Goal: Task Accomplishment & Management: Manage account settings

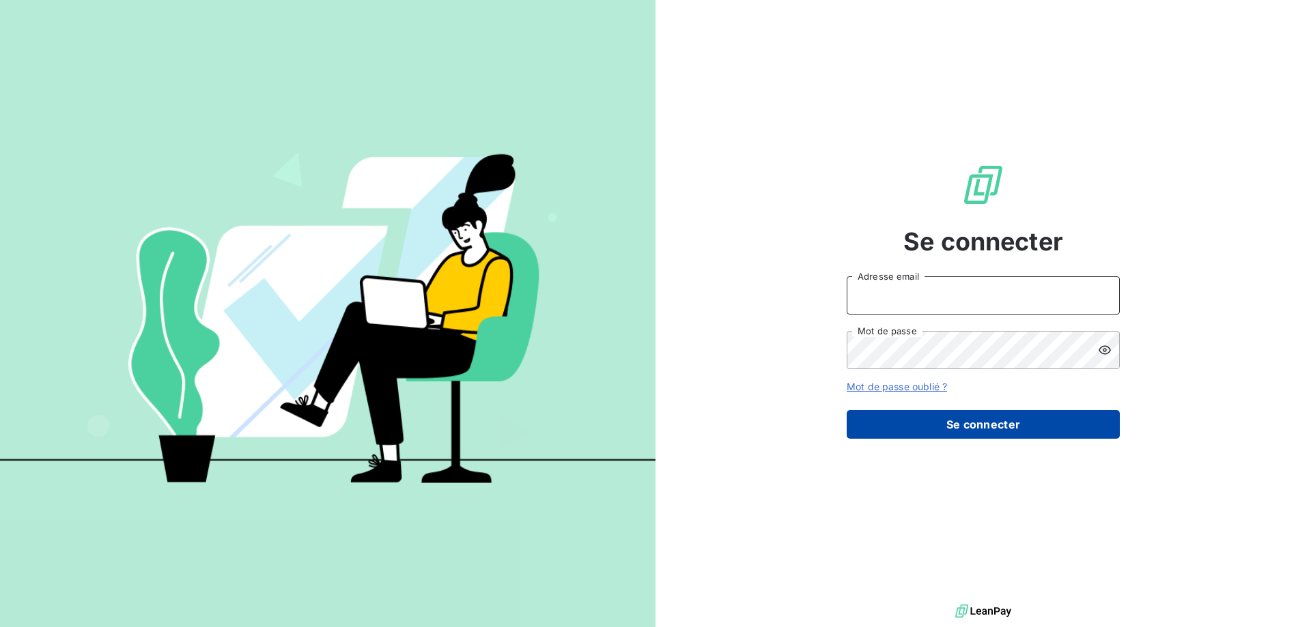
type input "[EMAIL_ADDRESS][DOMAIN_NAME][PERSON_NAME]"
click at [1008, 422] on button "Se connecter" at bounding box center [982, 424] width 273 height 29
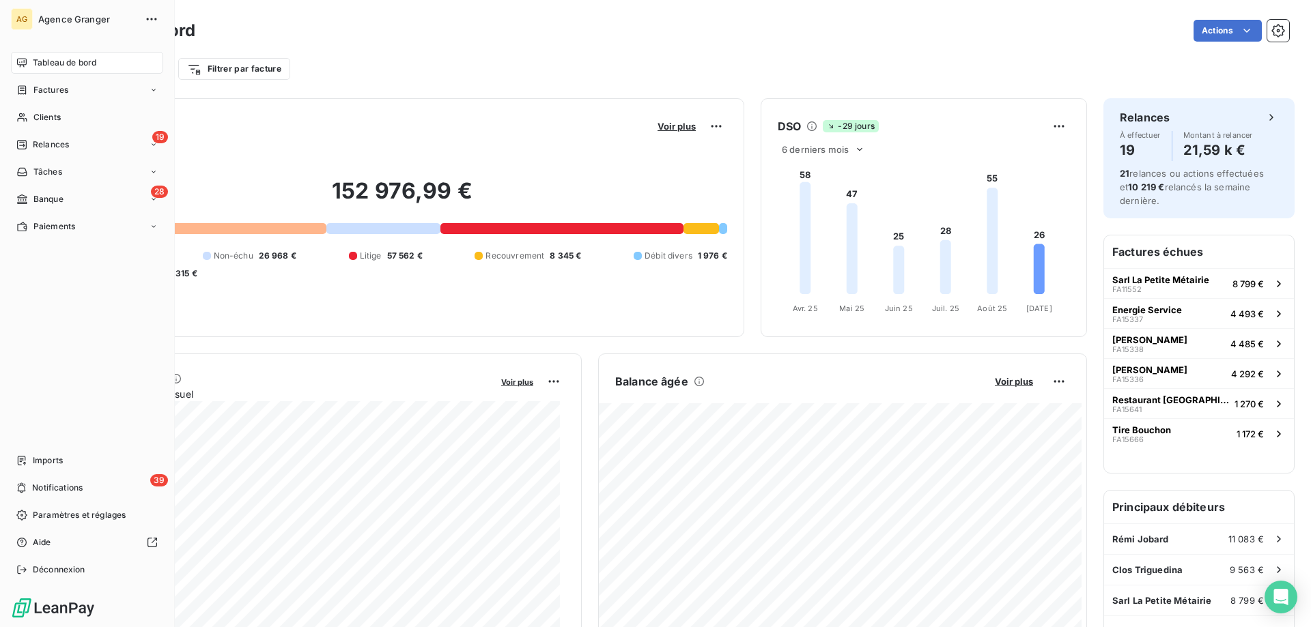
click at [49, 86] on span "Factures" at bounding box center [50, 90] width 35 height 12
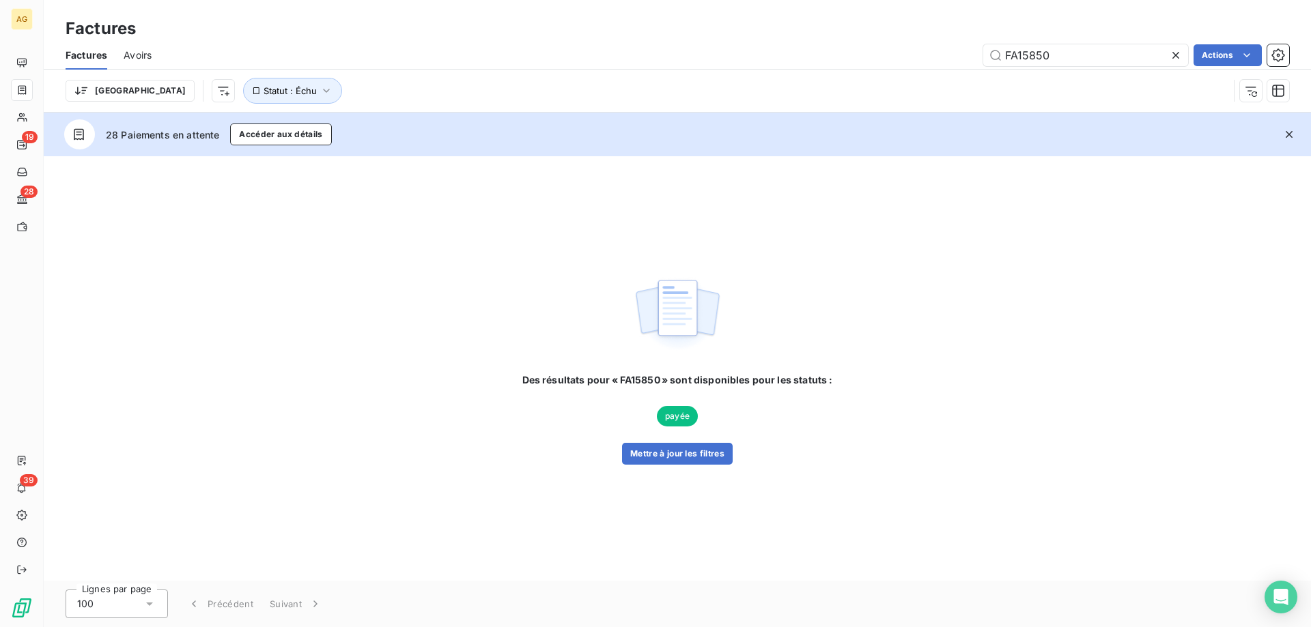
drag, startPoint x: 1029, startPoint y: 53, endPoint x: 1134, endPoint y: 38, distance: 106.2
click at [1134, 38] on div "Factures Factures Avoirs FA15850 Actions Trier Statut : Échu" at bounding box center [677, 56] width 1267 height 113
type input "FA15699"
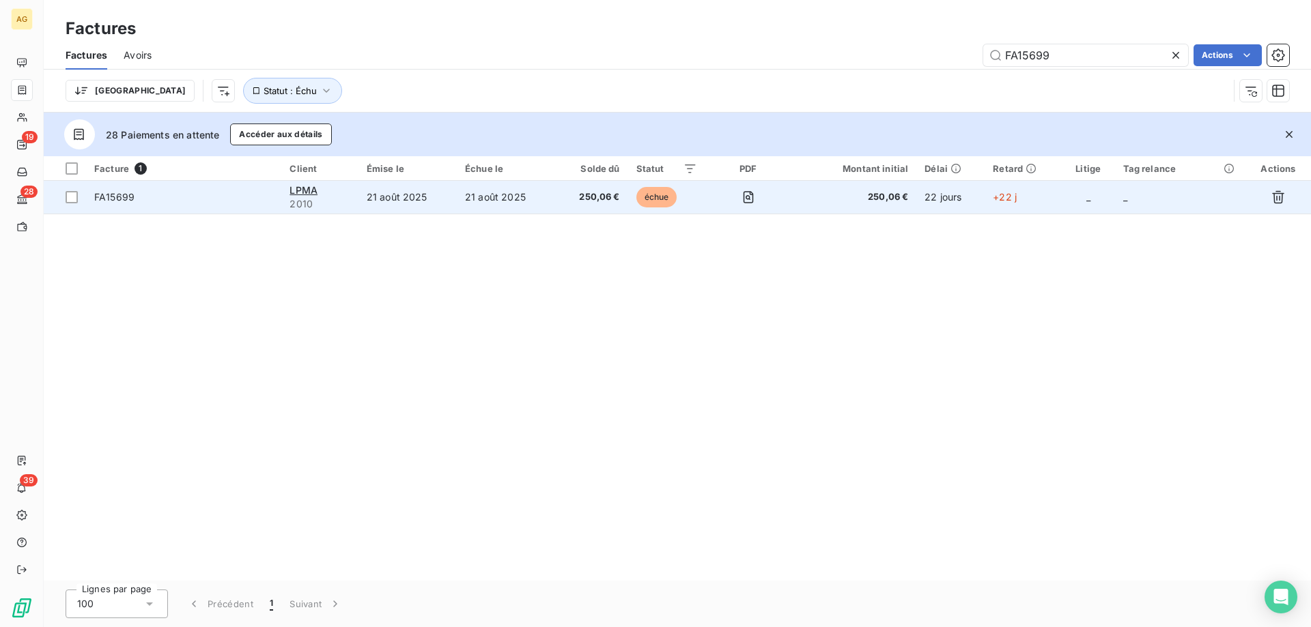
click at [479, 197] on td "21 août 2025" at bounding box center [506, 197] width 98 height 33
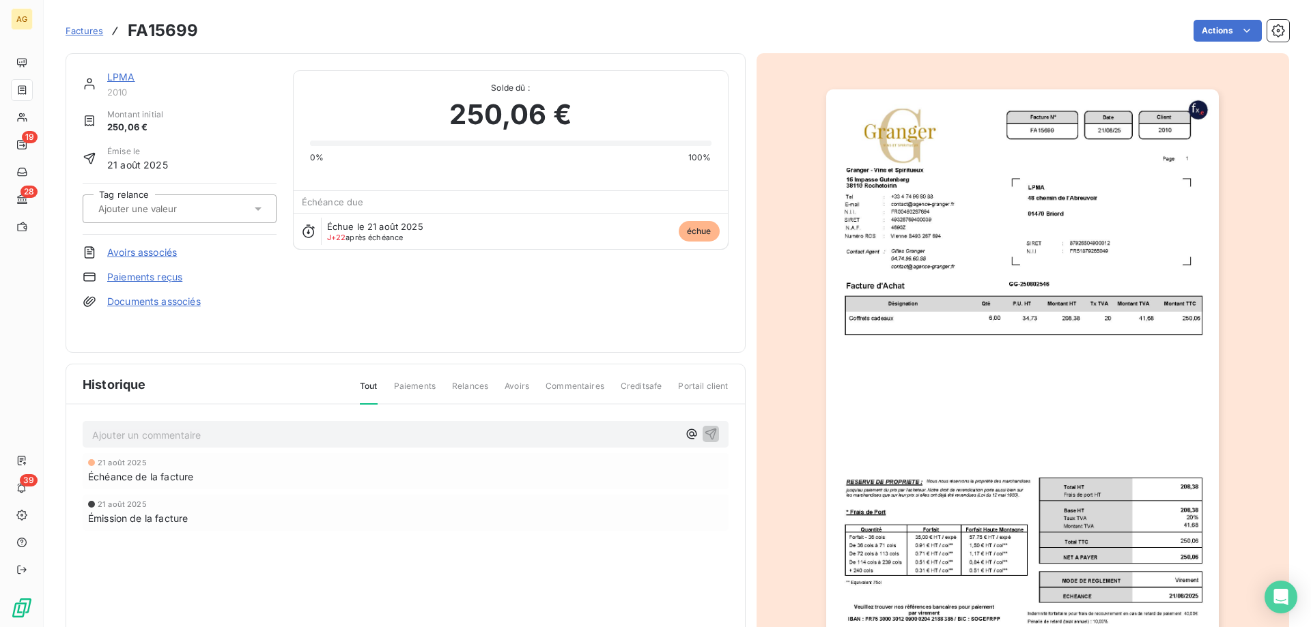
click at [155, 278] on link "Paiements reçus" at bounding box center [144, 277] width 75 height 14
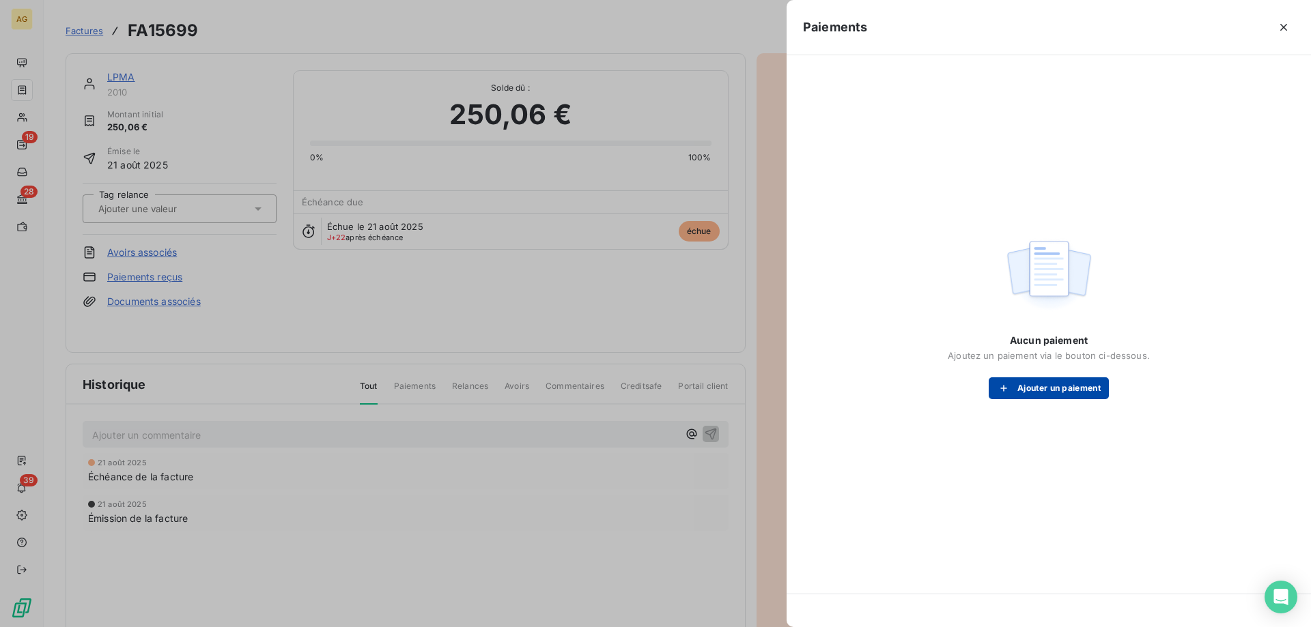
click at [1023, 388] on button "Ajouter un paiement" at bounding box center [1048, 388] width 120 height 22
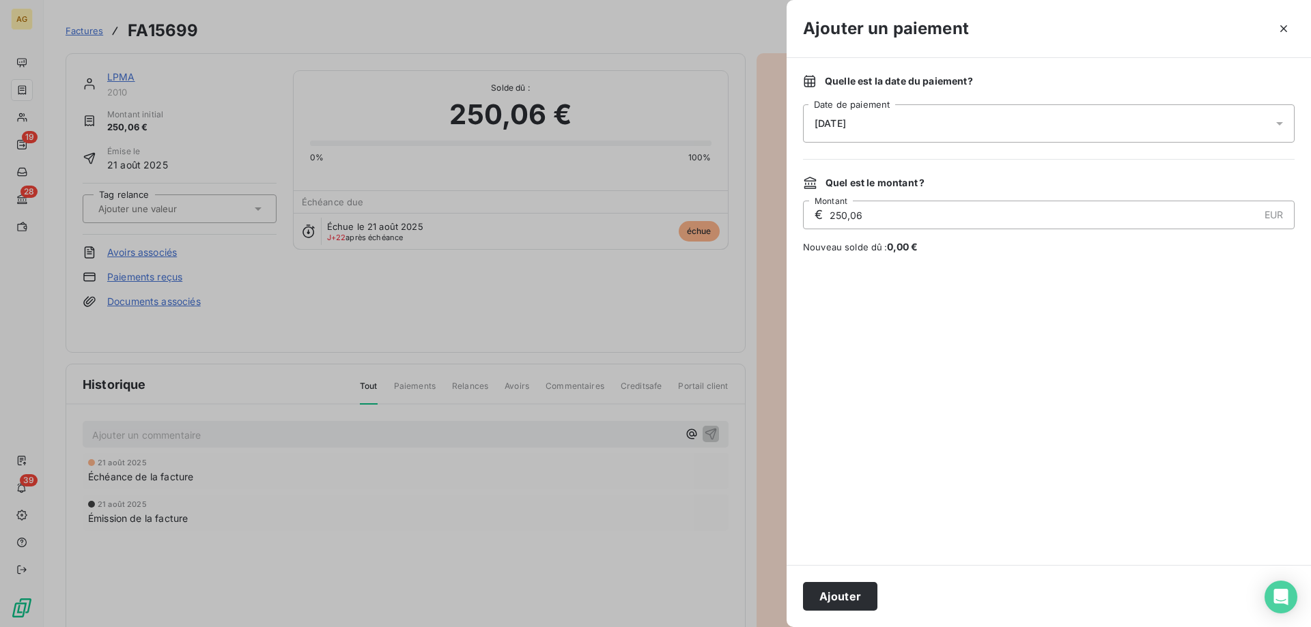
click at [871, 113] on div "[DATE]" at bounding box center [1048, 123] width 491 height 38
click at [838, 598] on button "Ajouter" at bounding box center [840, 596] width 74 height 29
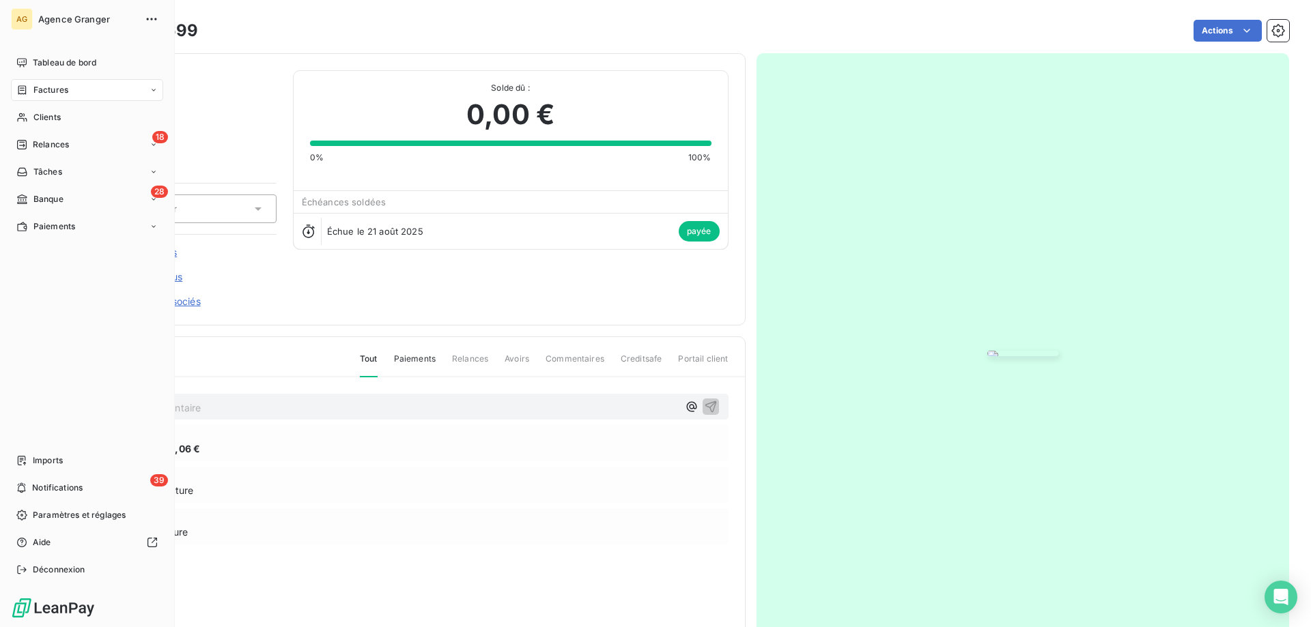
click at [40, 80] on div "Factures" at bounding box center [87, 90] width 152 height 22
click at [43, 96] on div "Factures" at bounding box center [87, 90] width 152 height 22
click at [55, 112] on span "Factures" at bounding box center [50, 117] width 35 height 12
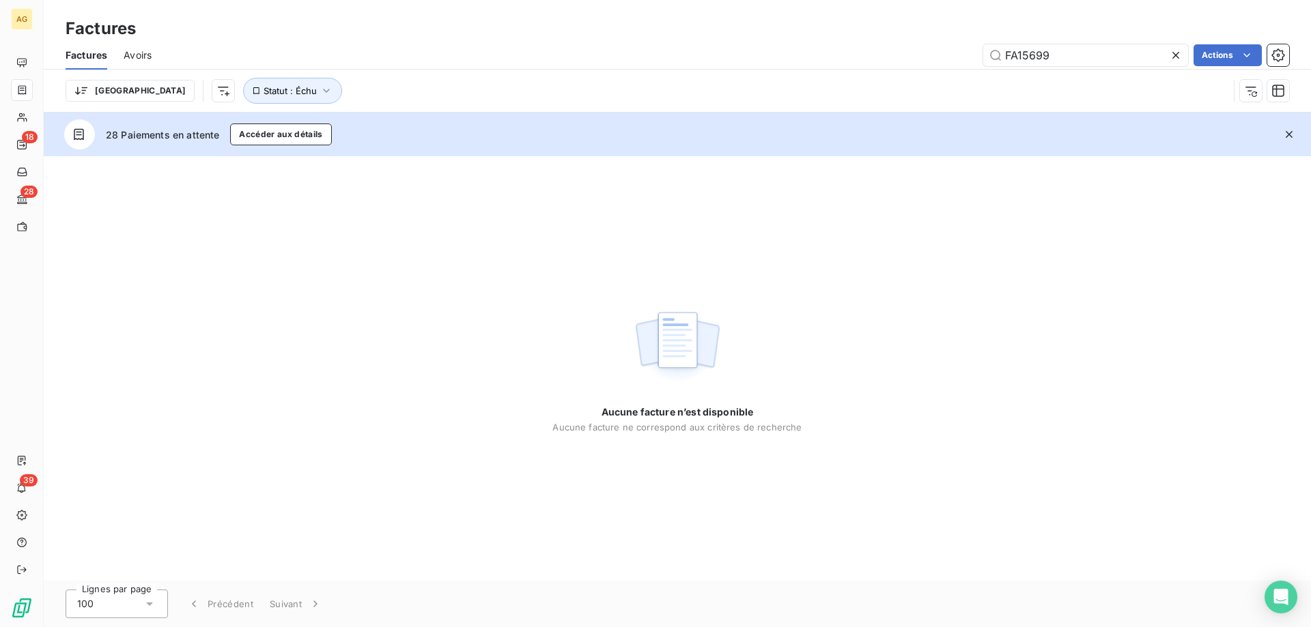
drag, startPoint x: 1059, startPoint y: 59, endPoint x: 475, endPoint y: 99, distance: 585.0
click at [480, 98] on div "Factures Avoirs FA15699 Actions Trier Statut : Échu" at bounding box center [677, 76] width 1267 height 71
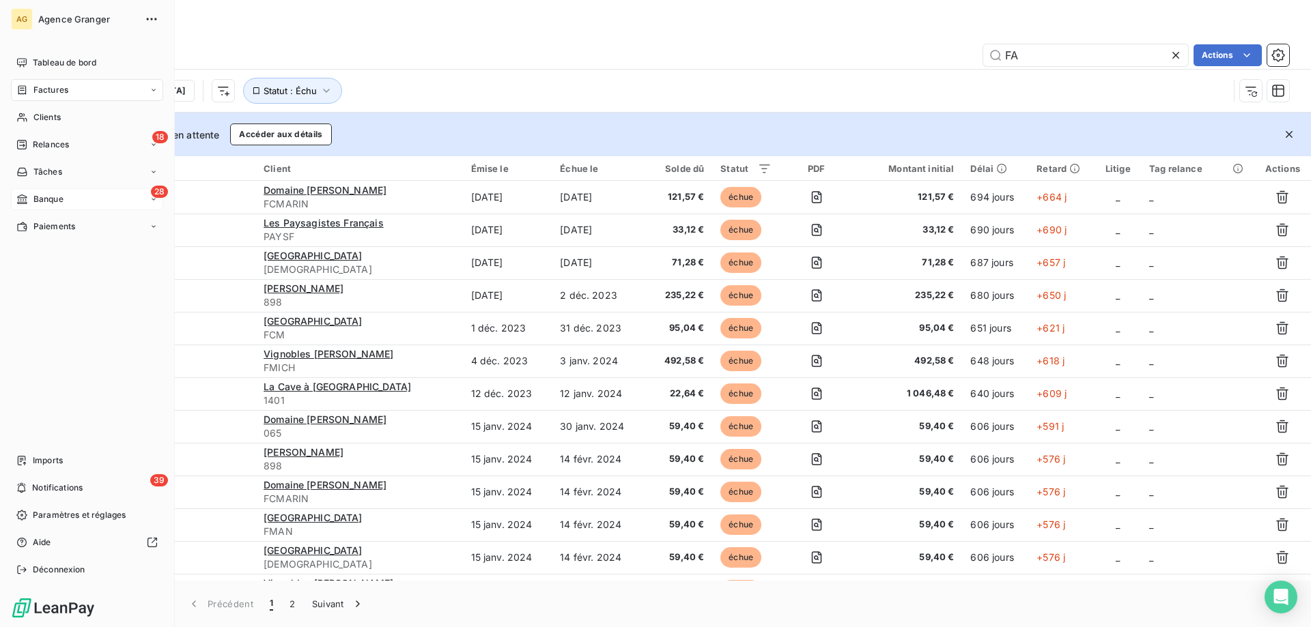
type input "FA"
click at [66, 203] on div "28 Banque" at bounding box center [87, 199] width 152 height 22
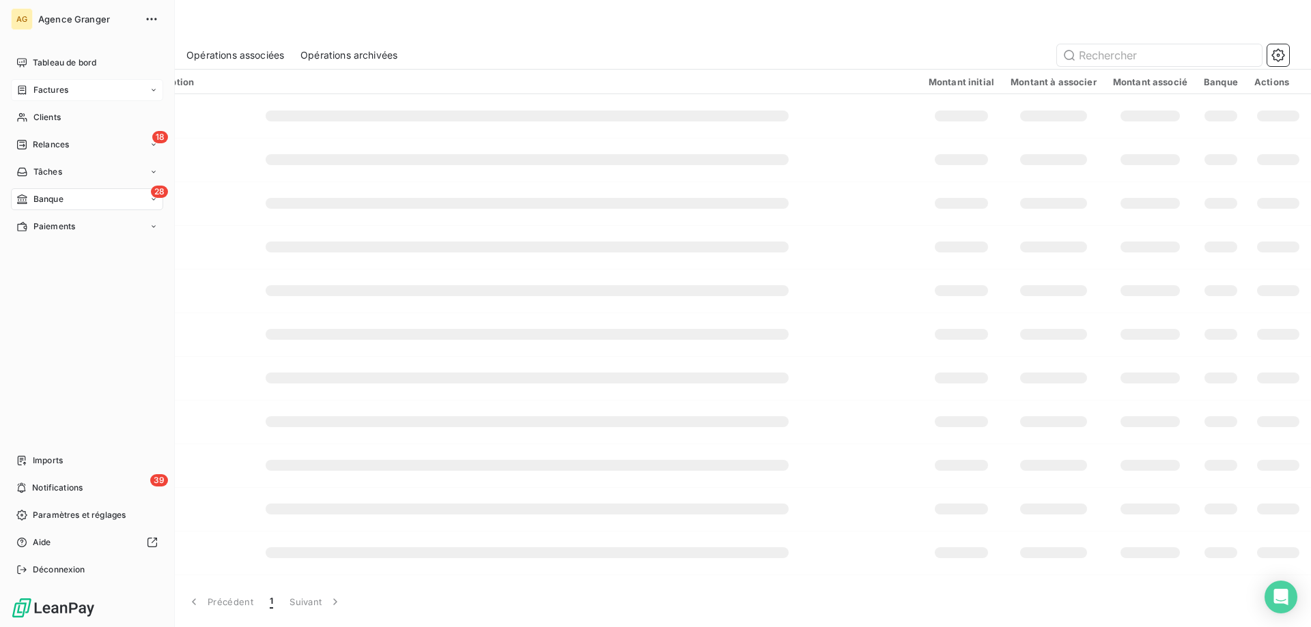
click at [46, 88] on span "Factures" at bounding box center [50, 90] width 35 height 12
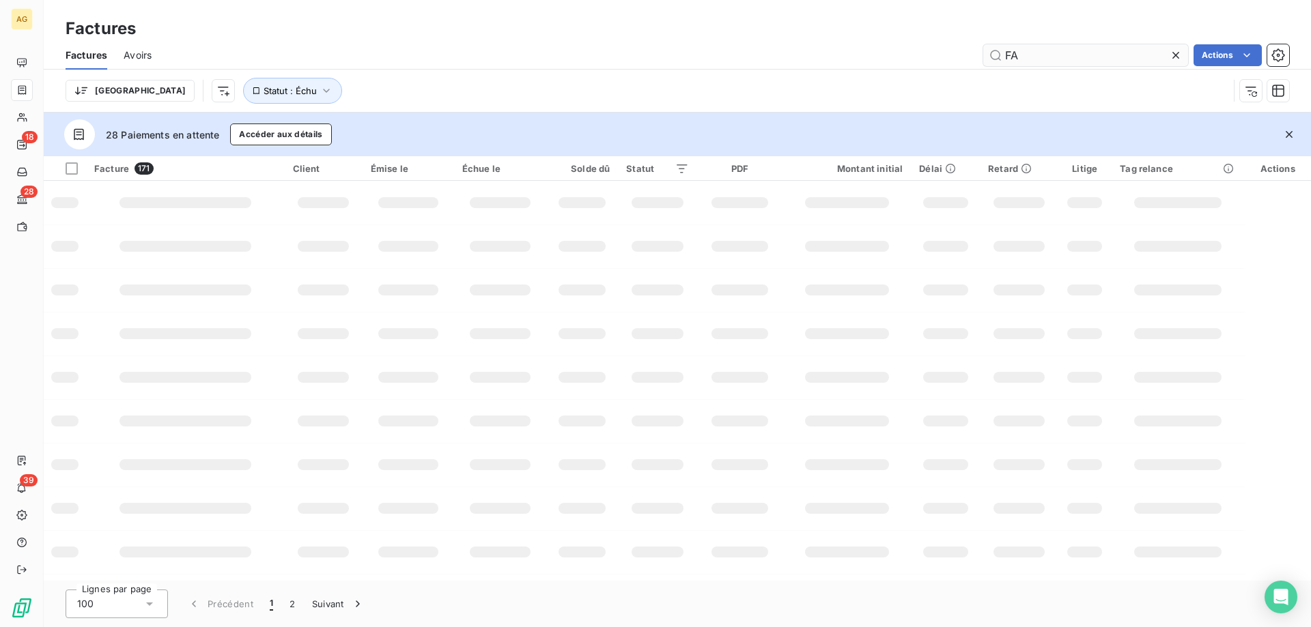
click at [1047, 48] on input "FA" at bounding box center [1085, 55] width 205 height 22
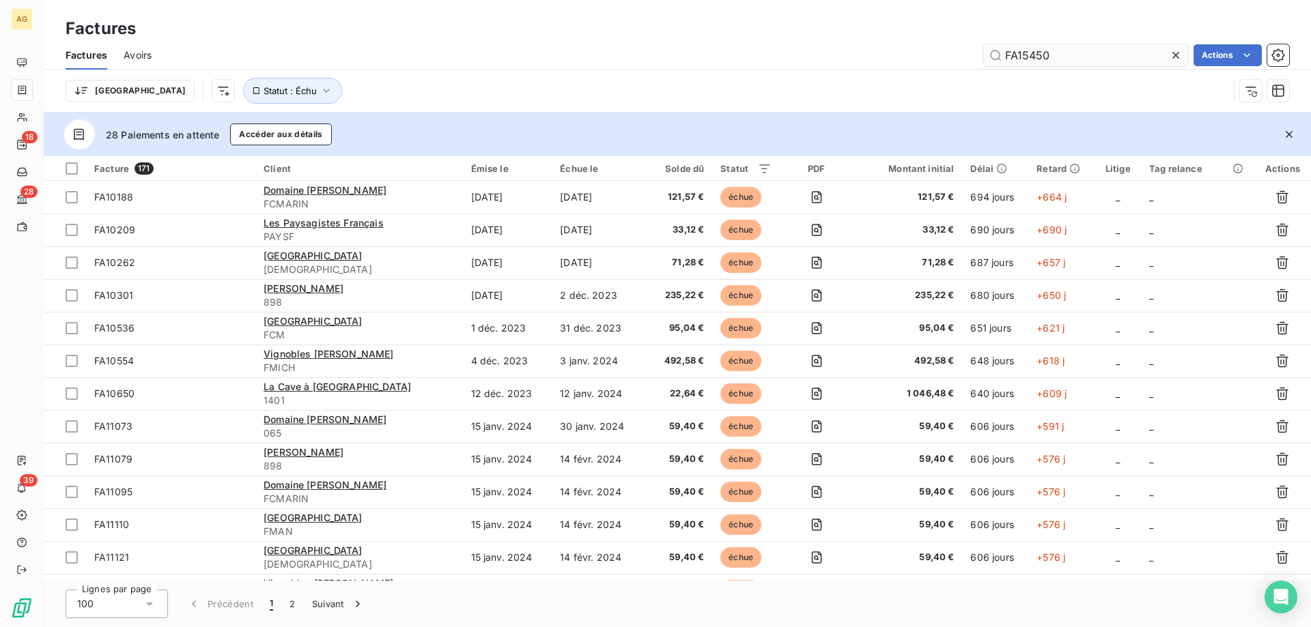
type input "FA15450"
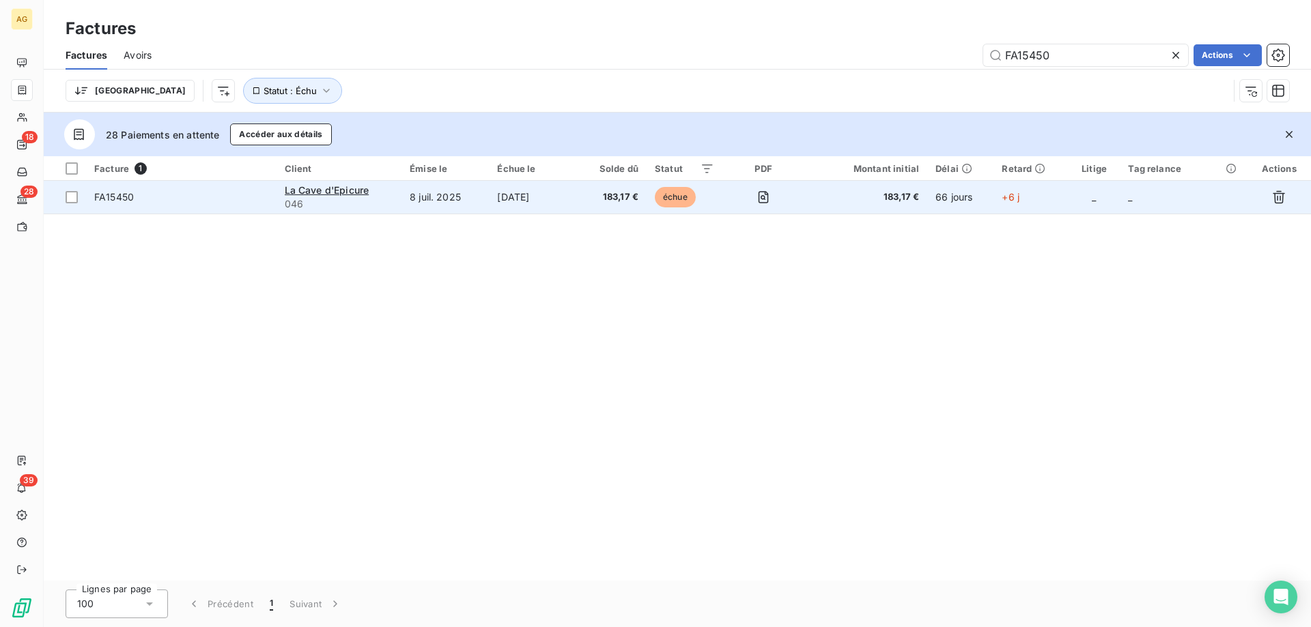
click at [257, 201] on span "FA15450" at bounding box center [181, 197] width 174 height 14
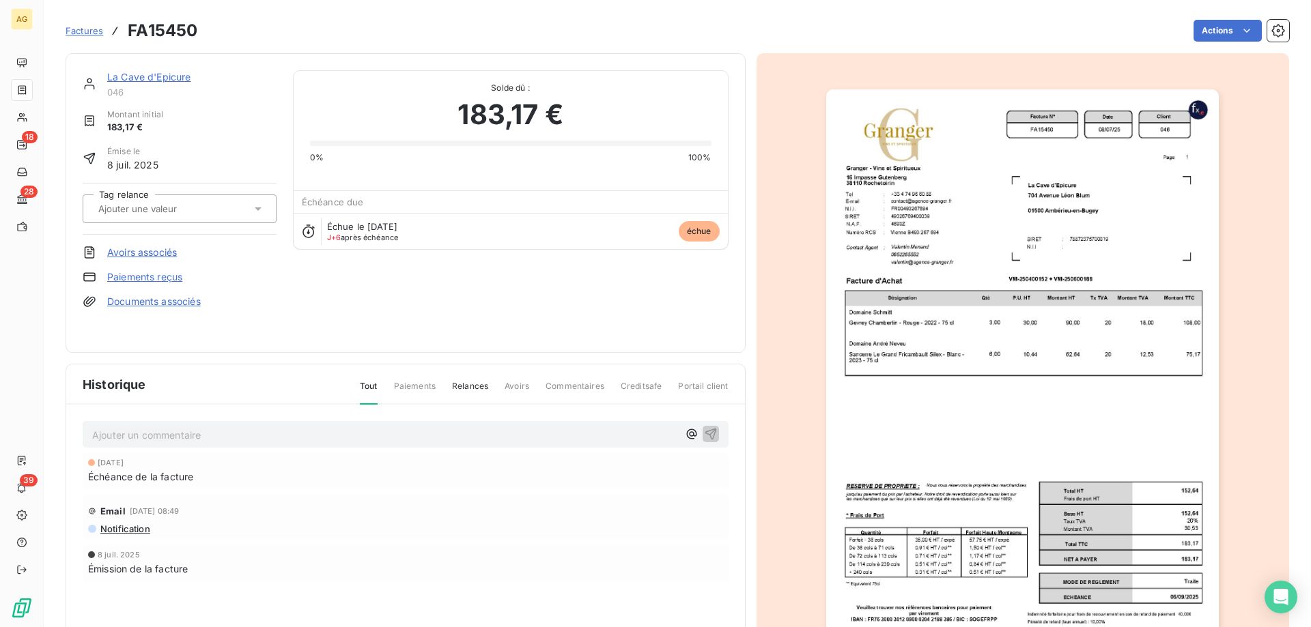
click at [110, 271] on link "Paiements reçus" at bounding box center [144, 277] width 75 height 14
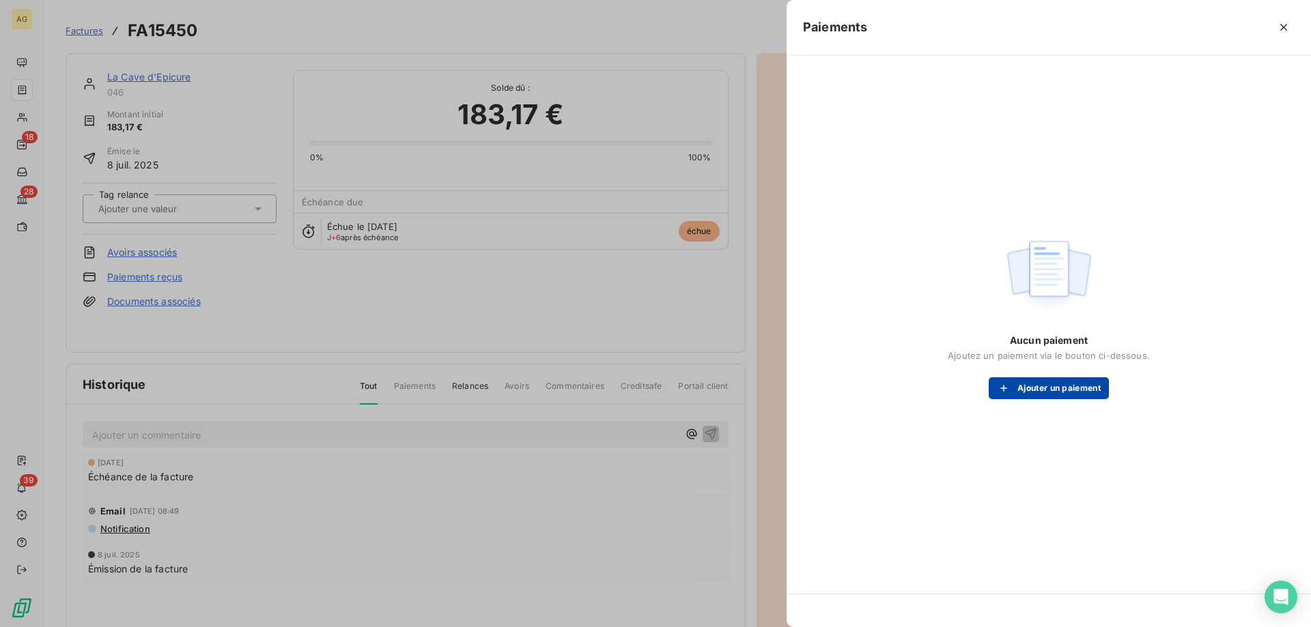
click at [1033, 393] on button "Ajouter un paiement" at bounding box center [1048, 388] width 120 height 22
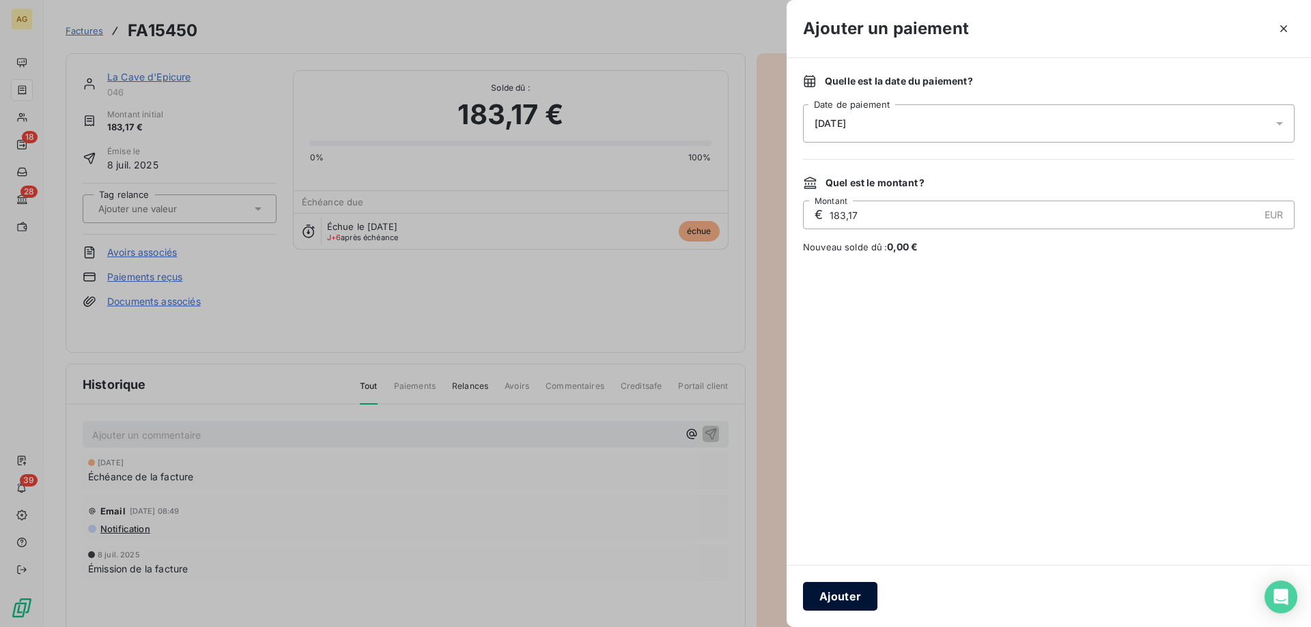
click at [855, 590] on button "Ajouter" at bounding box center [840, 596] width 74 height 29
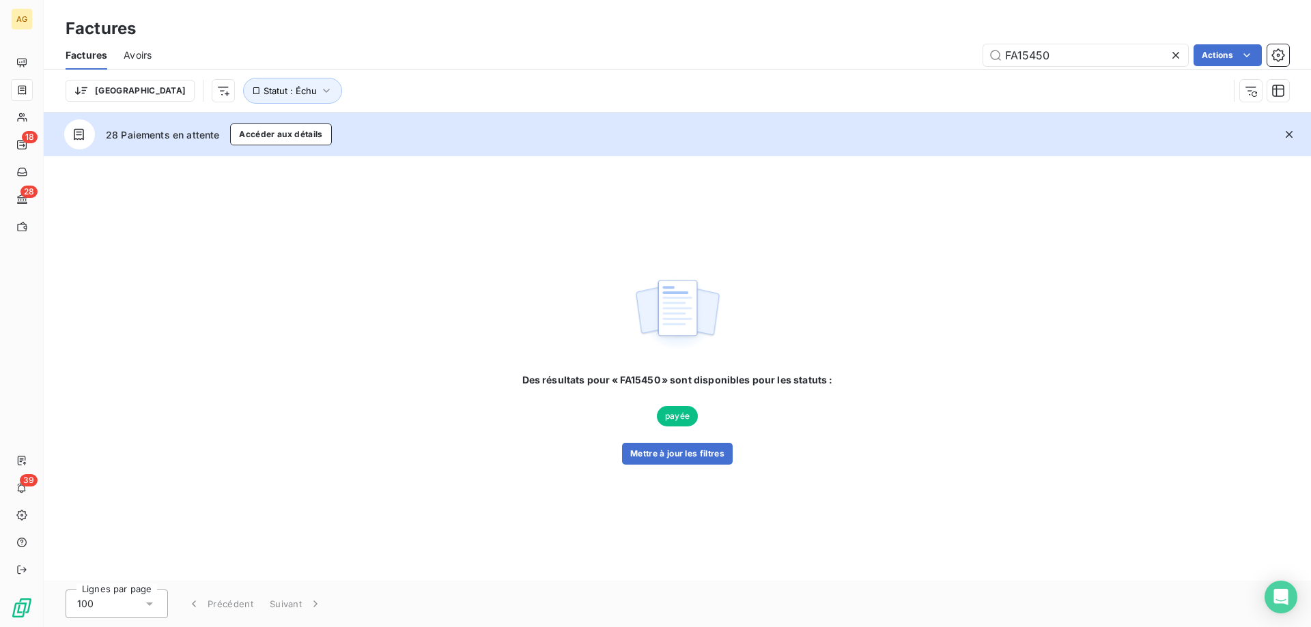
drag, startPoint x: 1029, startPoint y: 56, endPoint x: 1276, endPoint y: 9, distance: 251.6
click at [1276, 9] on div "Factures Factures Avoirs FA15450 Actions Trier Statut : Échu" at bounding box center [677, 56] width 1267 height 113
type input "FA15675"
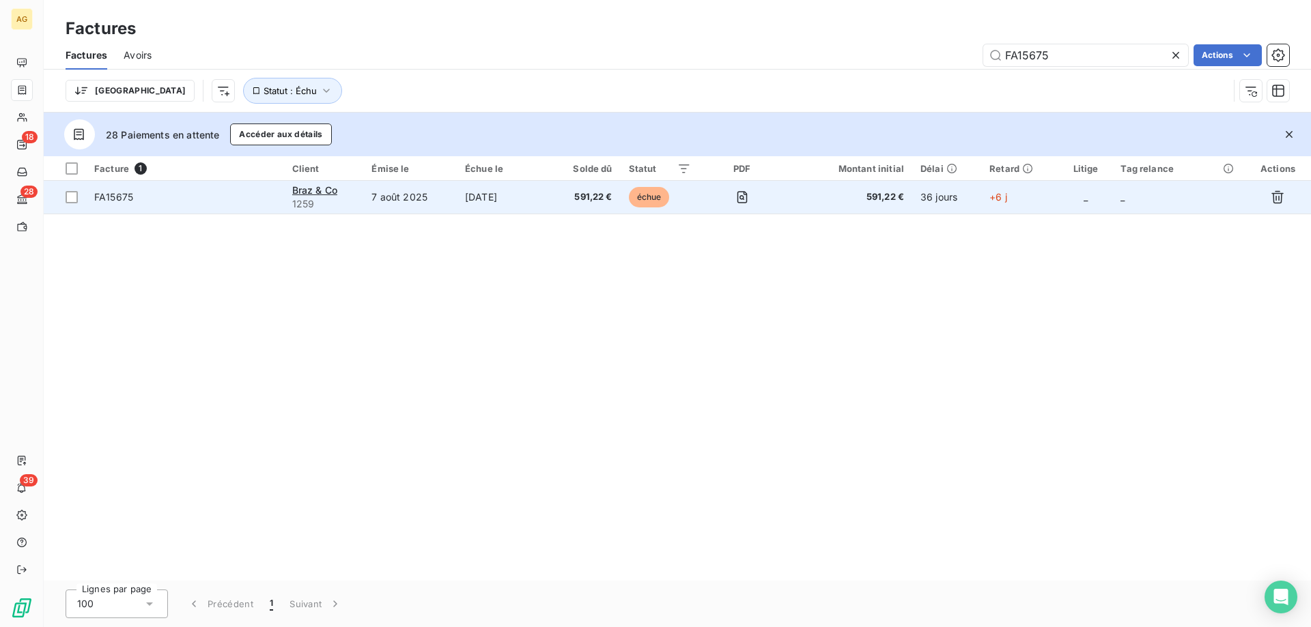
click at [429, 211] on td "7 août 2025" at bounding box center [410, 197] width 94 height 33
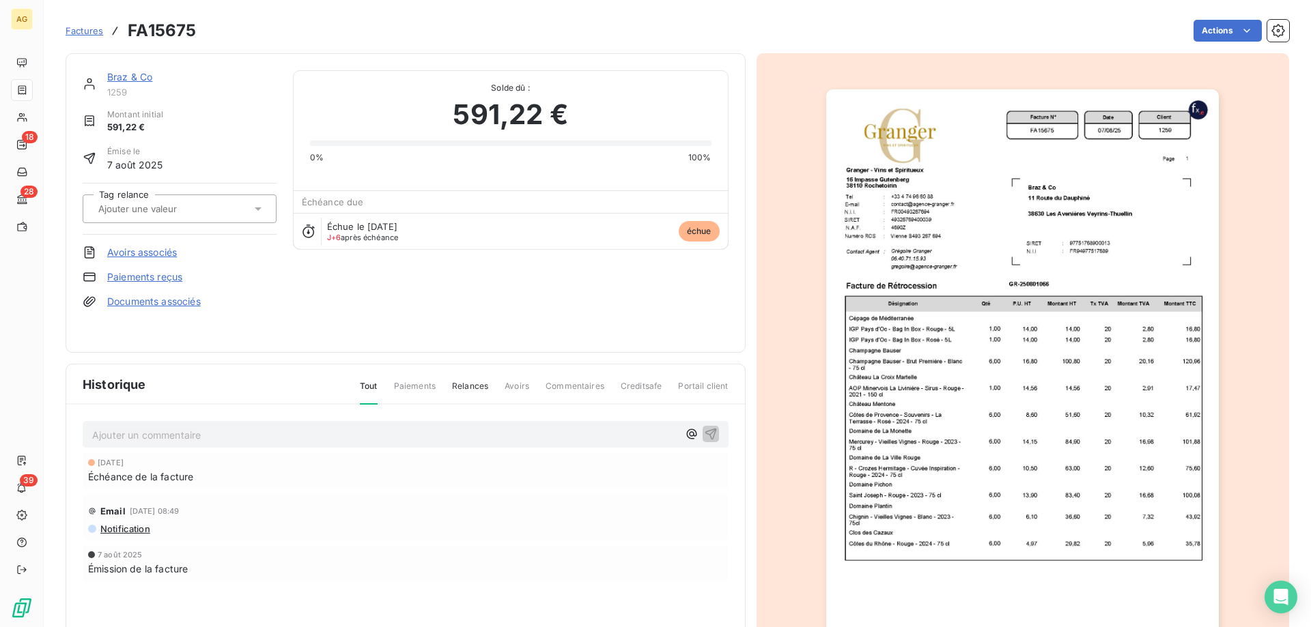
click at [141, 282] on link "Paiements reçus" at bounding box center [144, 277] width 75 height 14
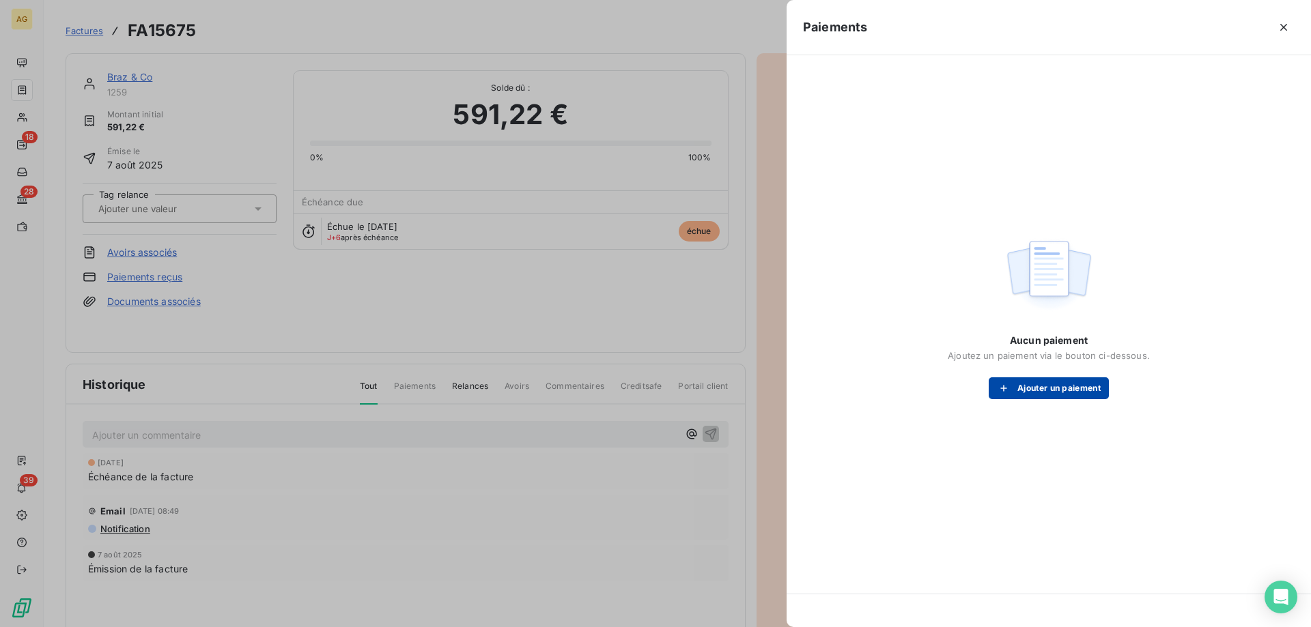
click at [1083, 395] on button "Ajouter un paiement" at bounding box center [1048, 388] width 120 height 22
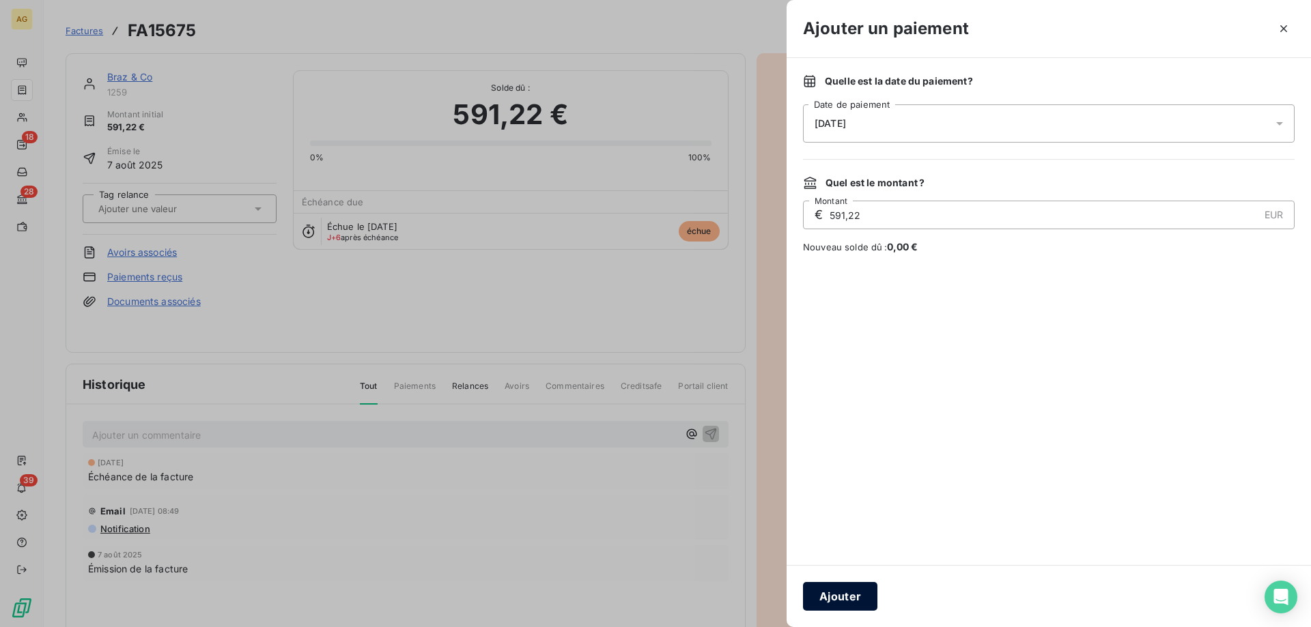
click at [839, 594] on button "Ajouter" at bounding box center [840, 596] width 74 height 29
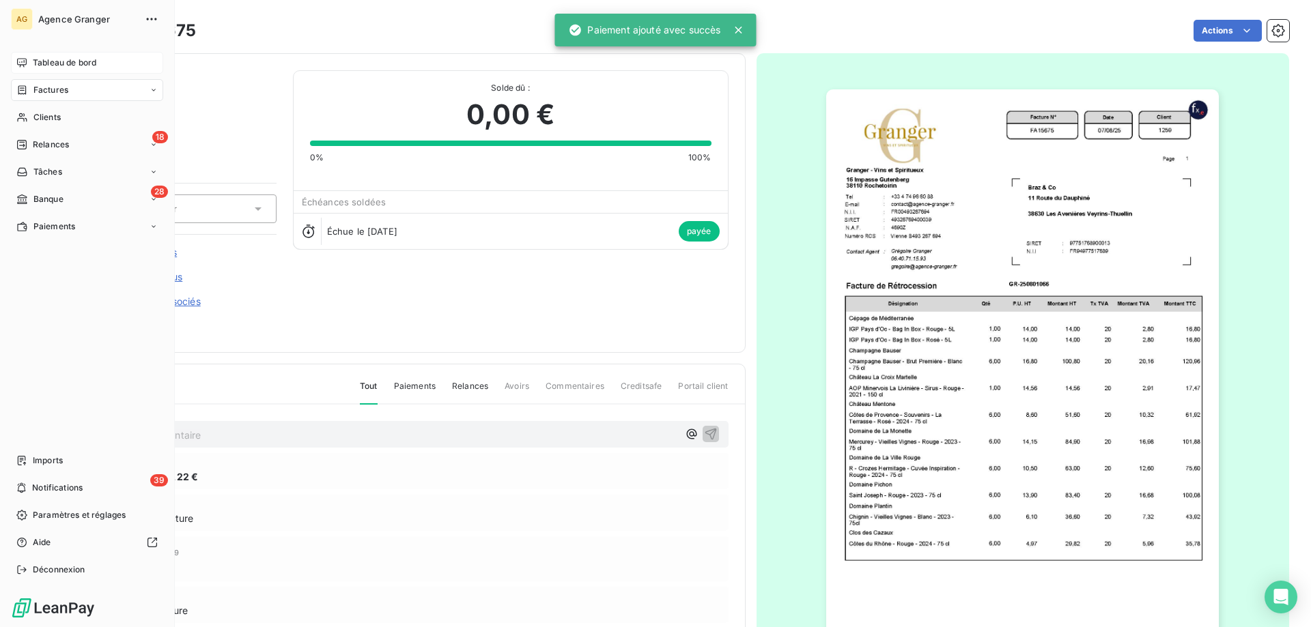
click at [53, 56] on div "Tableau de bord" at bounding box center [87, 63] width 152 height 22
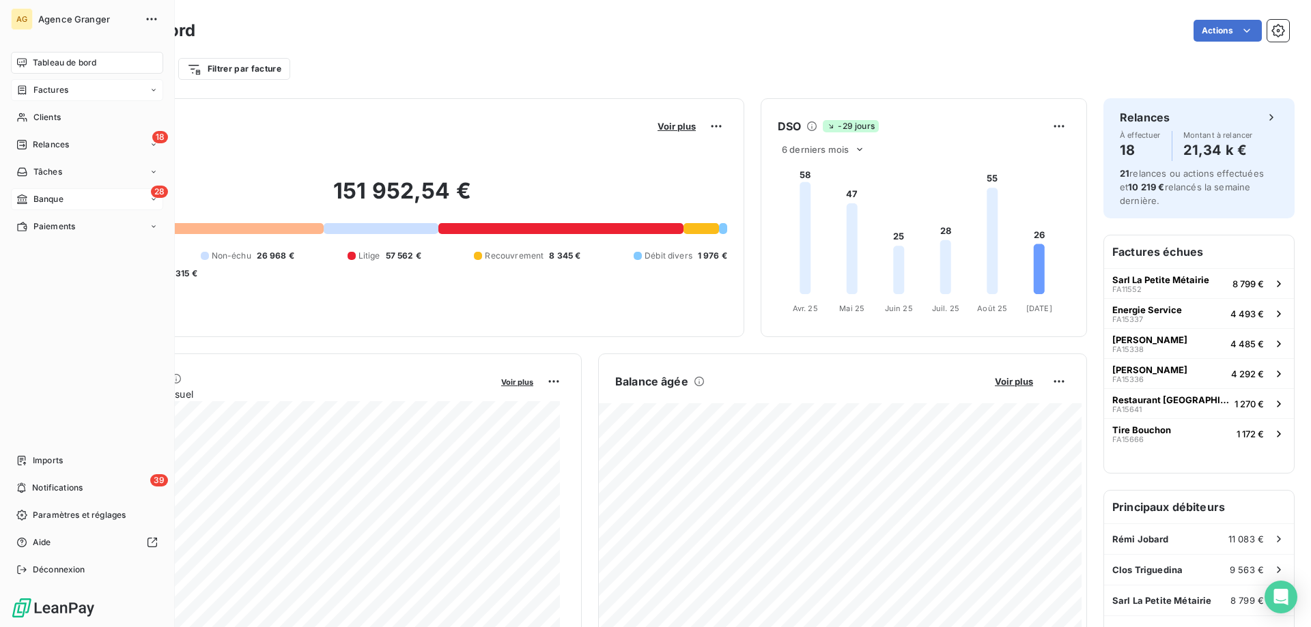
click at [30, 202] on div "Banque" at bounding box center [39, 199] width 47 height 12
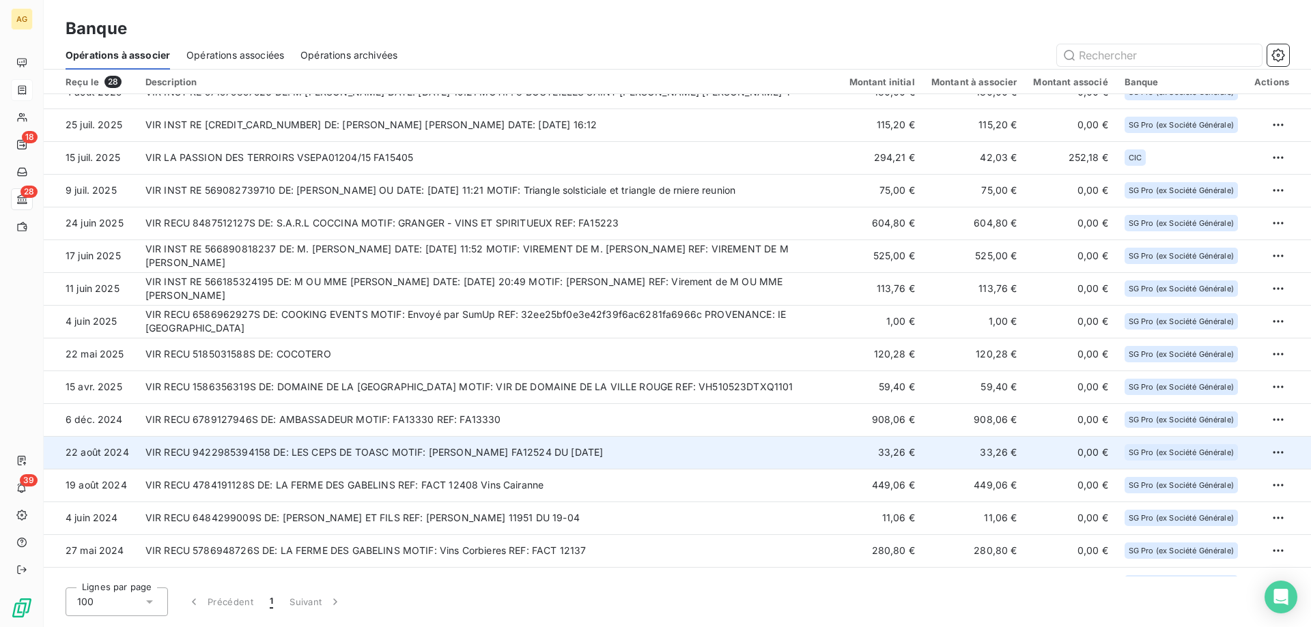
scroll to position [436, 0]
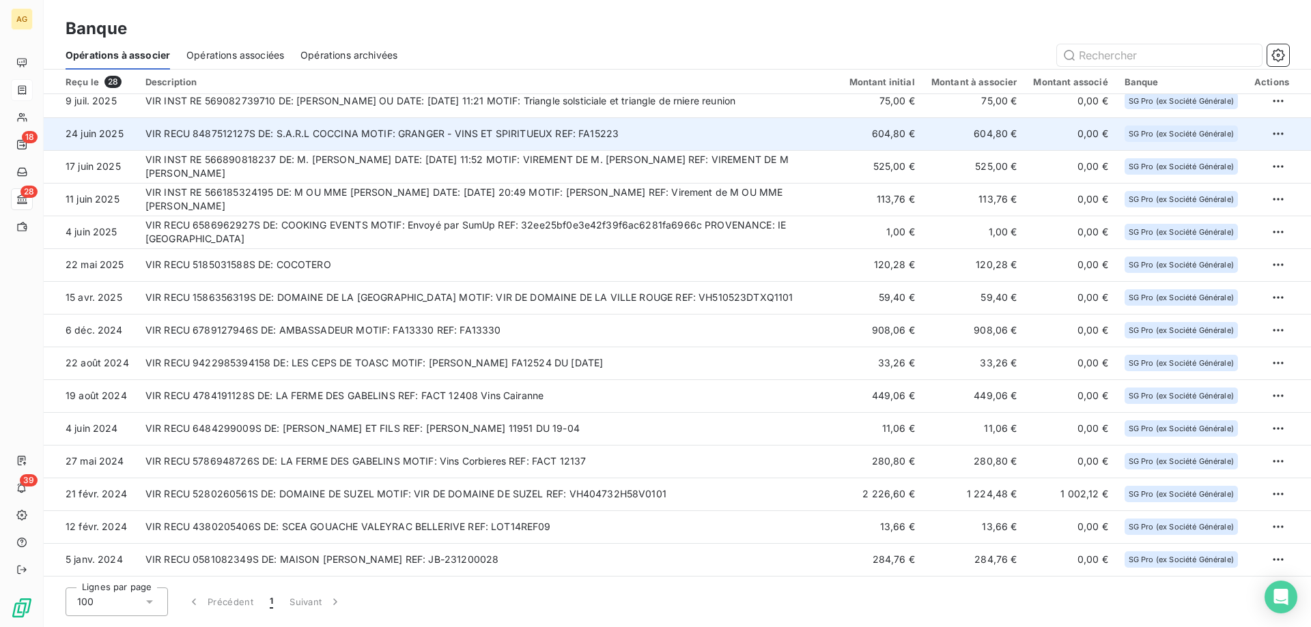
click at [307, 134] on td "VIR RECU 8487512127S DE: S.A.R.L COCCINA MOTIF: GRANGER - VINS ET SPIRITUEUX RE…" at bounding box center [489, 133] width 704 height 33
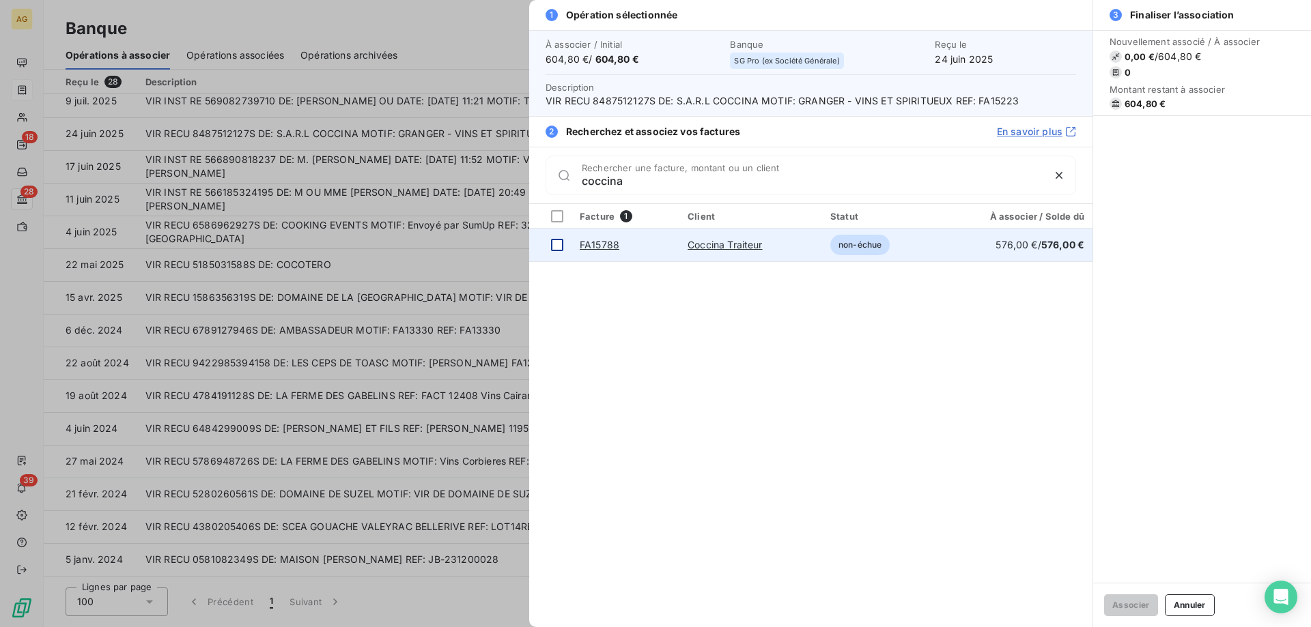
type input "coccina"
click at [563, 248] on td at bounding box center [550, 245] width 42 height 33
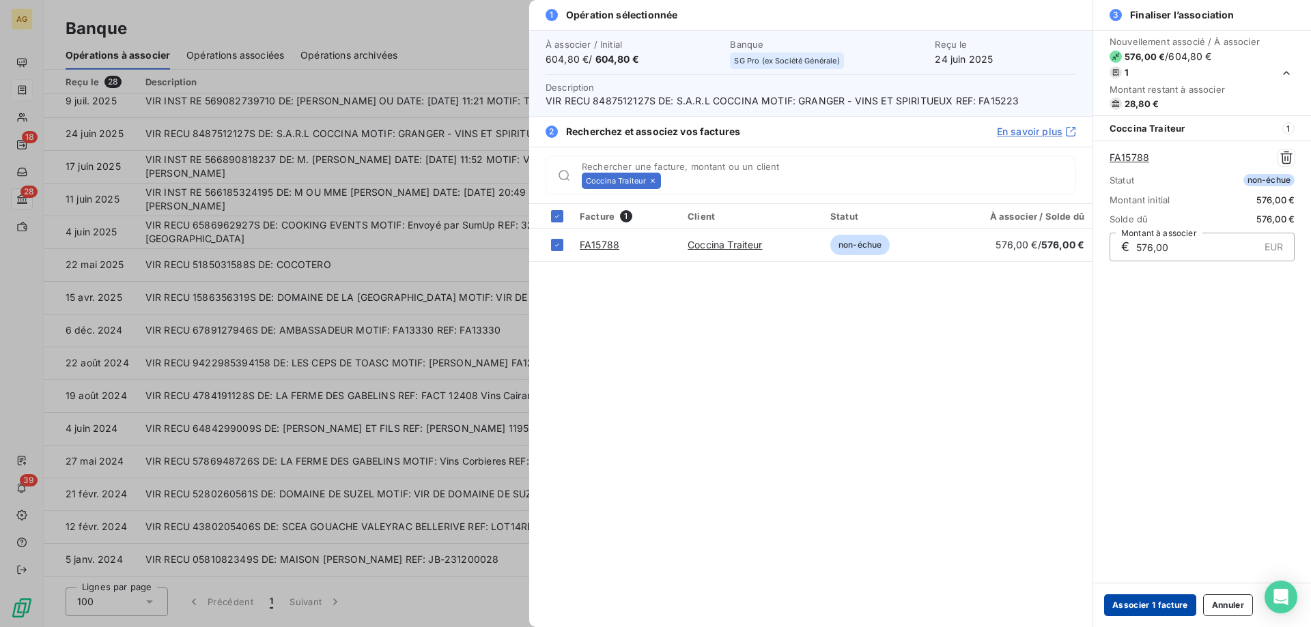
click at [1157, 608] on button "Associer 1 facture" at bounding box center [1150, 606] width 92 height 22
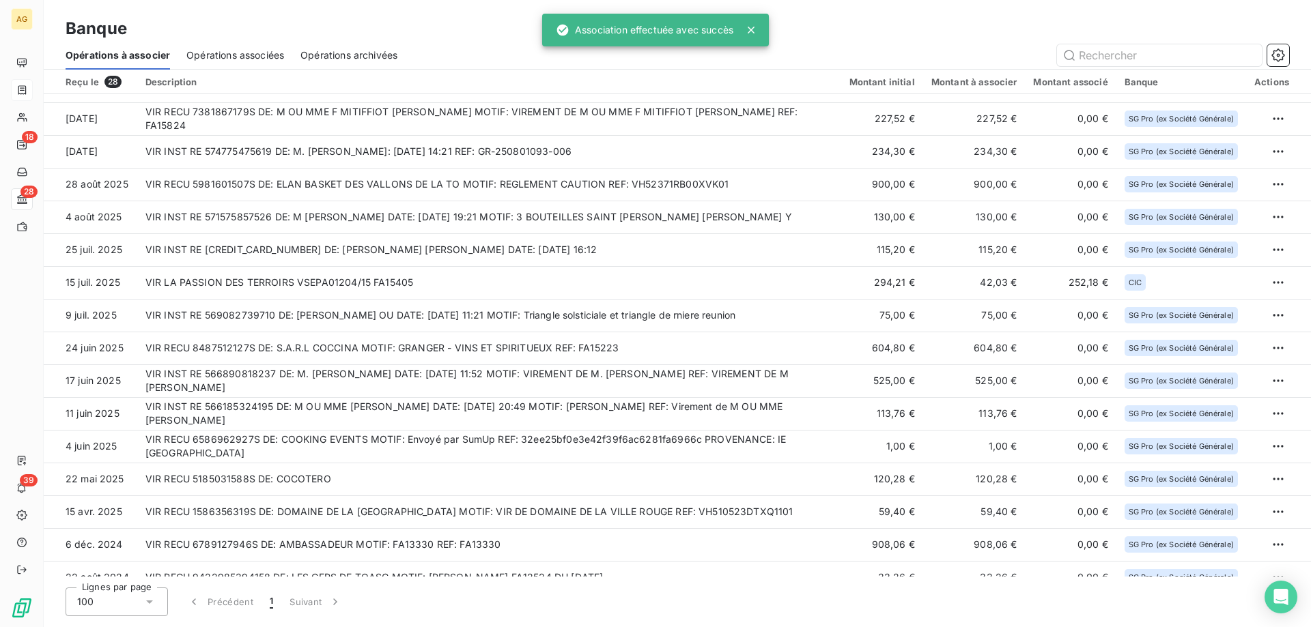
scroll to position [0, 0]
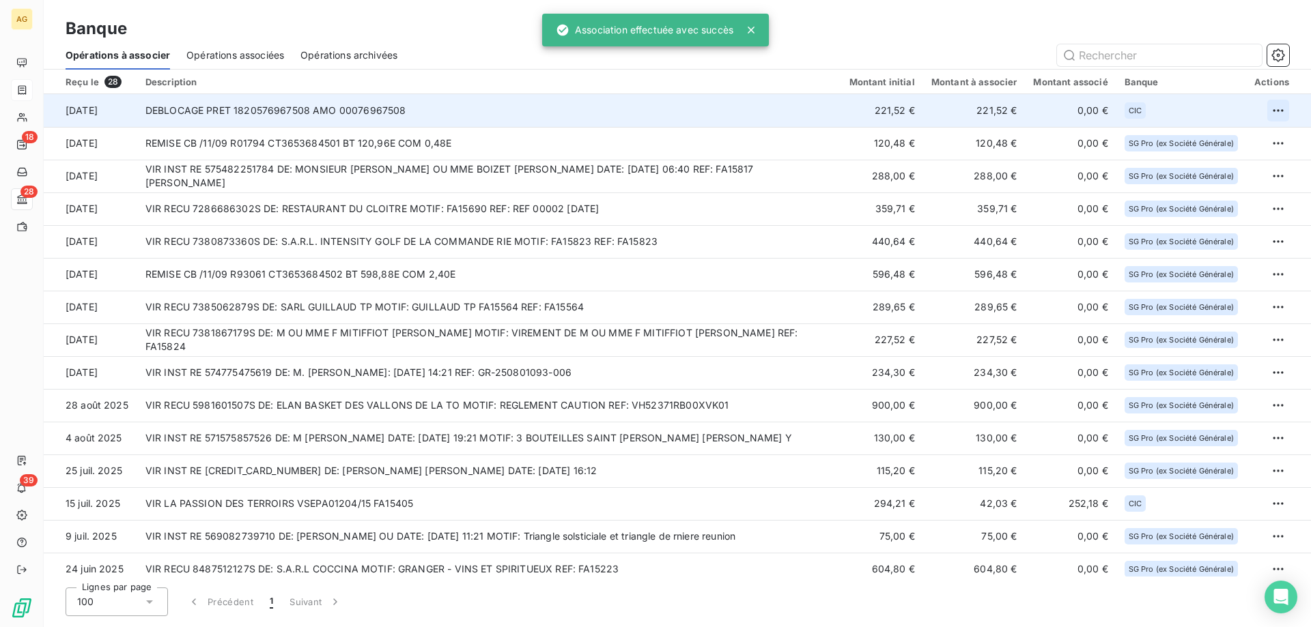
click at [1270, 117] on html "AG 18 28 39 Banque Opérations à associer Opérations associées Opérations archiv…" at bounding box center [655, 313] width 1311 height 627
click at [1222, 142] on div "Archiver l’opération" at bounding box center [1224, 141] width 105 height 22
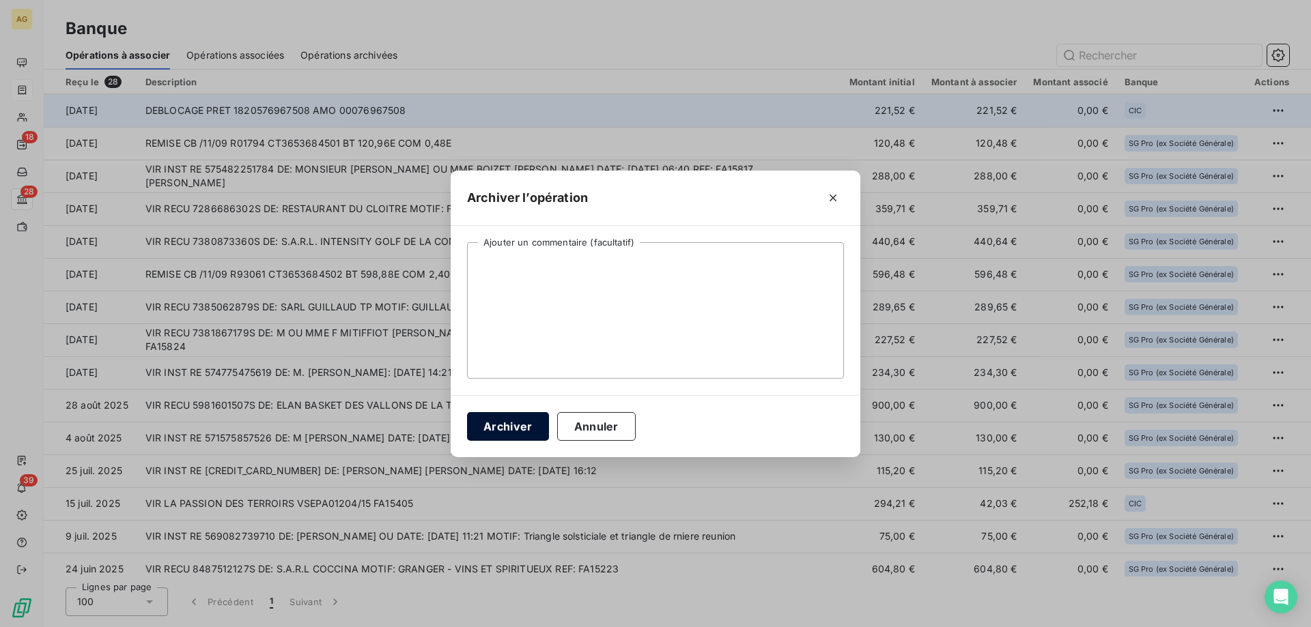
click at [499, 416] on button "Archiver" at bounding box center [508, 426] width 82 height 29
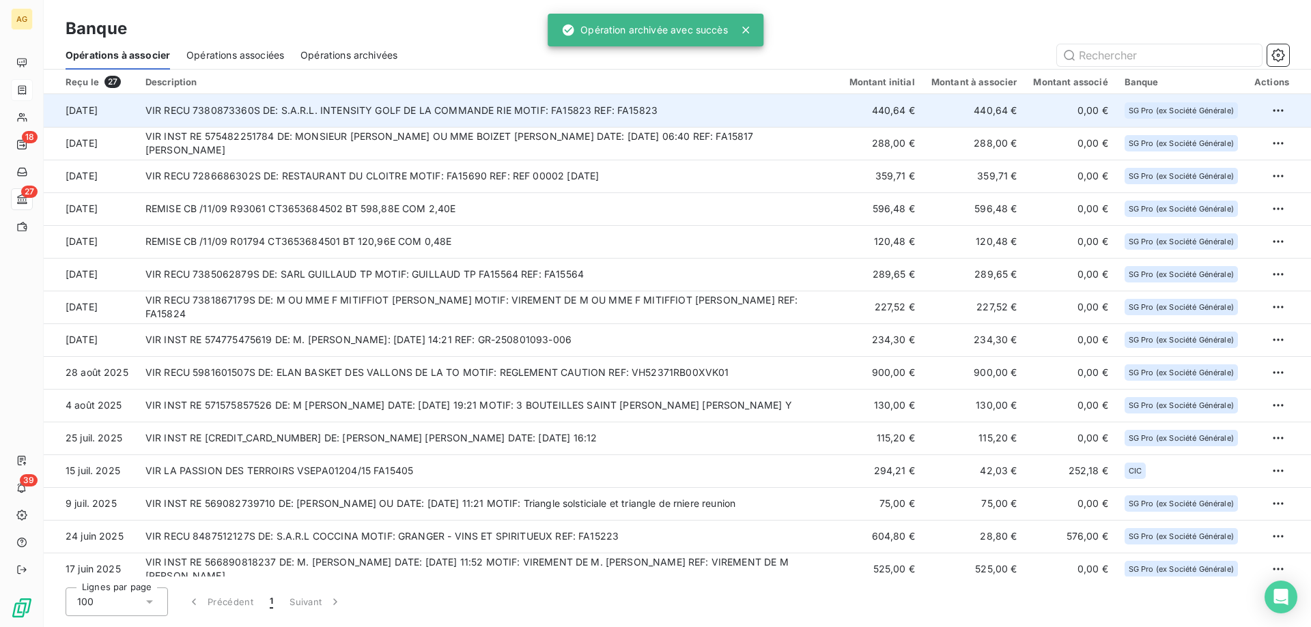
click at [603, 112] on td "VIR RECU 7380873360S DE: S.A.R.L. INTENSITY GOLF DE LA COMMANDE RIE MOTIF: FA15…" at bounding box center [489, 110] width 704 height 33
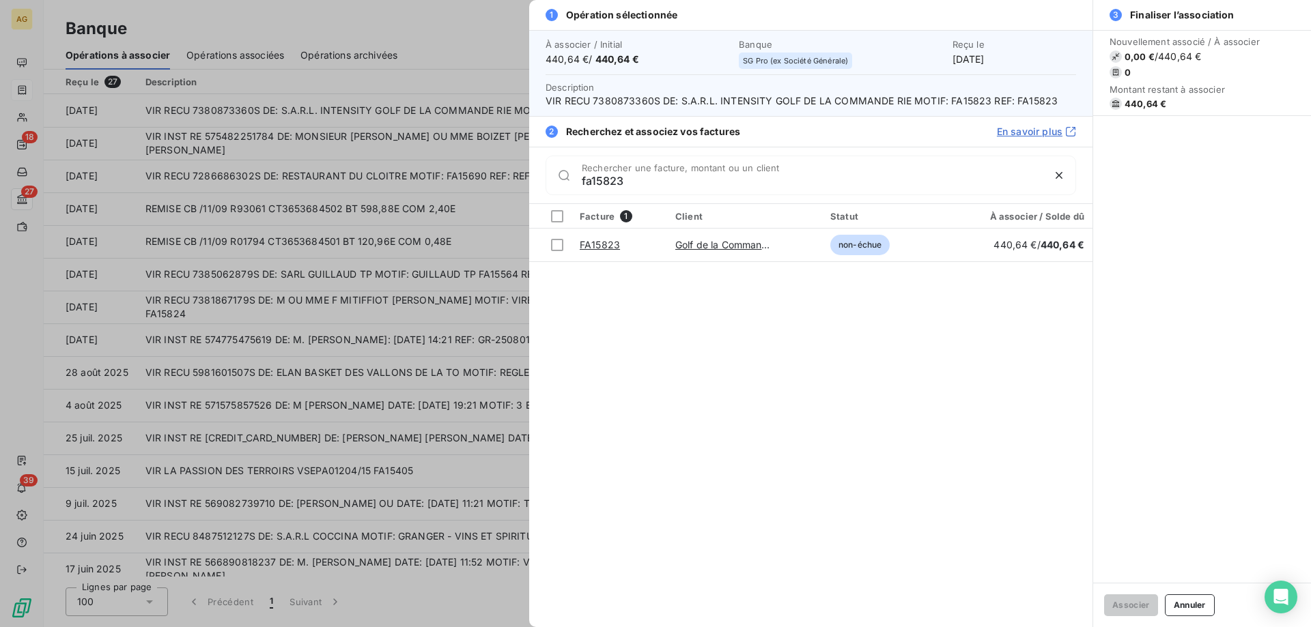
type input "fa15823"
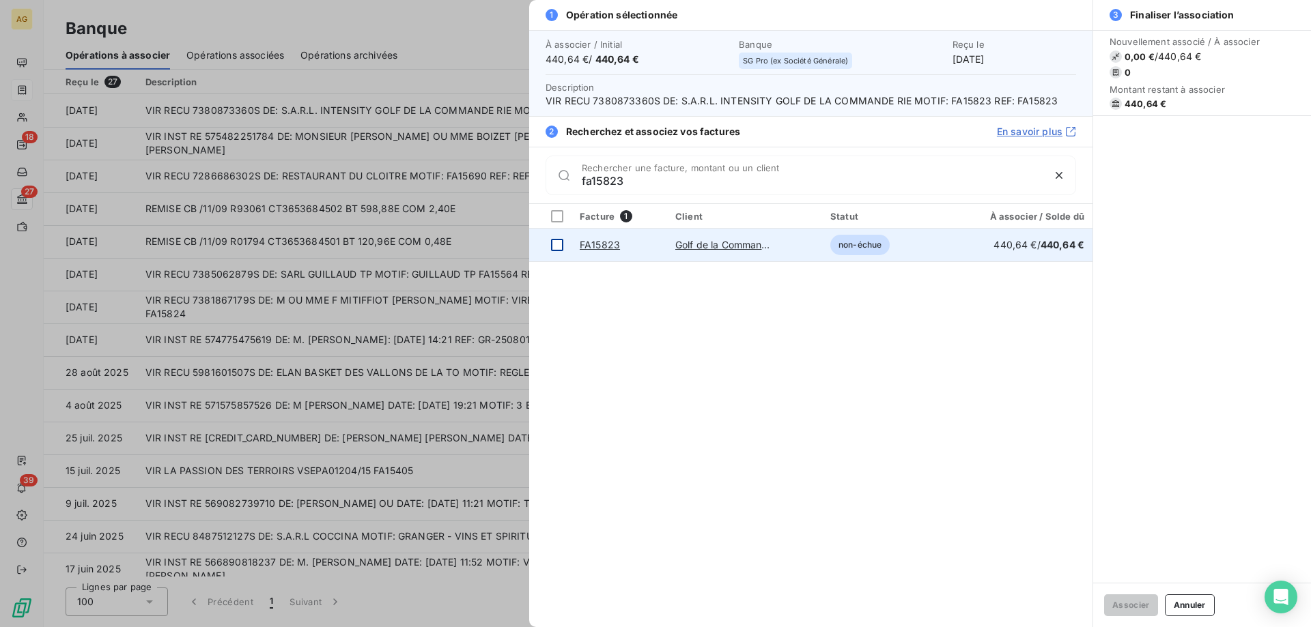
click at [552, 248] on div at bounding box center [557, 245] width 12 height 12
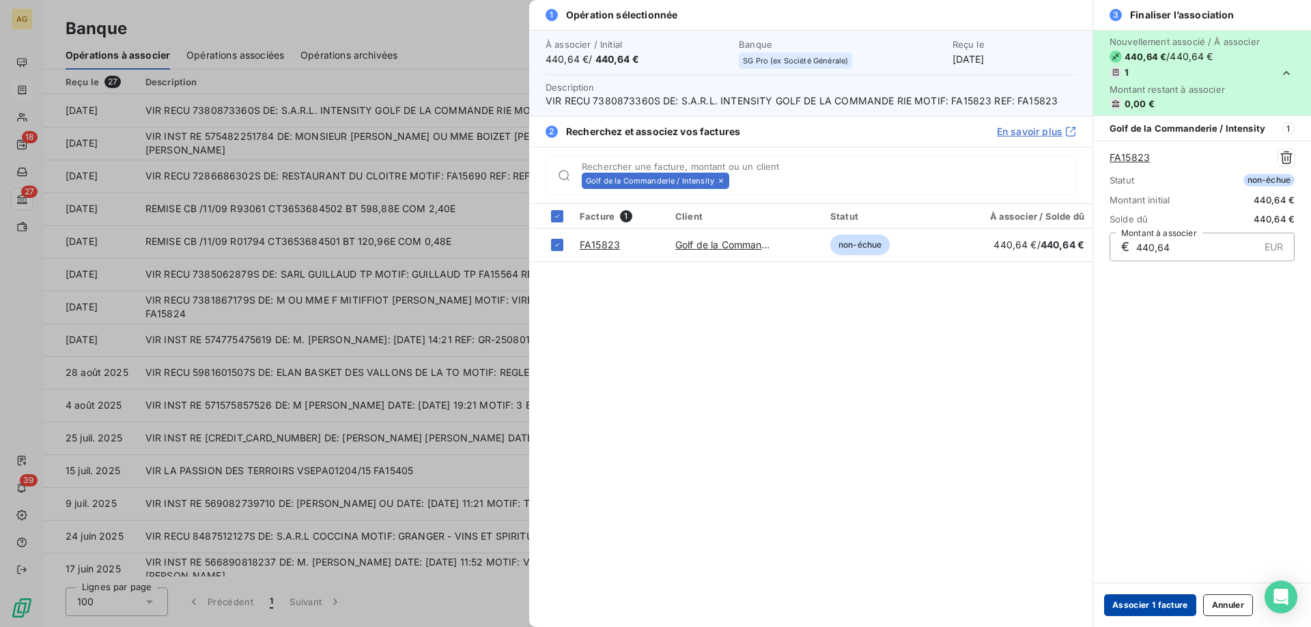
click at [1178, 605] on button "Associer 1 facture" at bounding box center [1150, 606] width 92 height 22
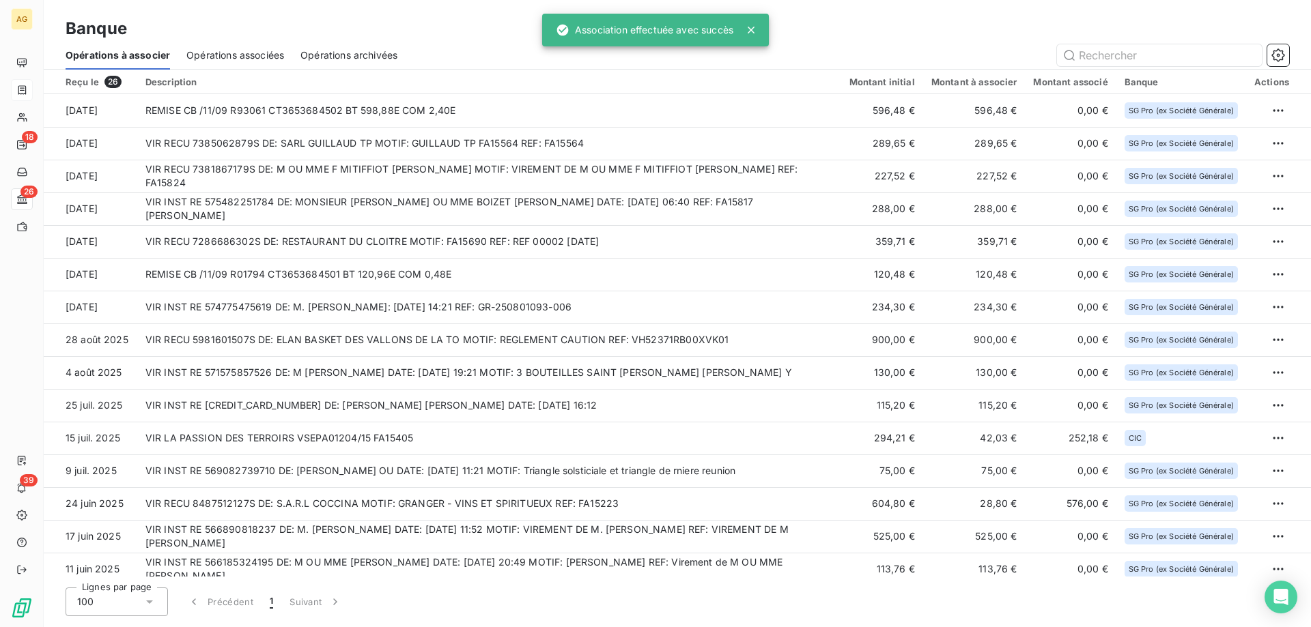
click at [1277, 110] on html "AG 18 26 39 Banque Opérations à associer Opérations associées Opérations archiv…" at bounding box center [655, 313] width 1311 height 627
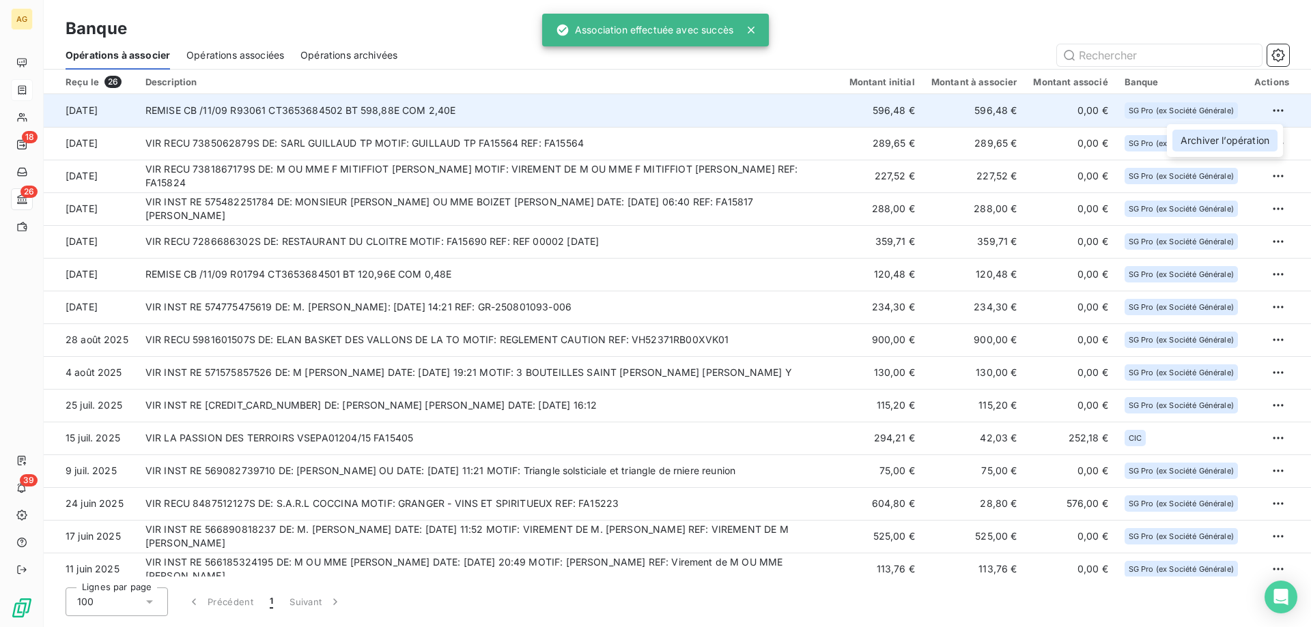
click at [1223, 135] on div "Archiver l’opération" at bounding box center [1224, 141] width 105 height 22
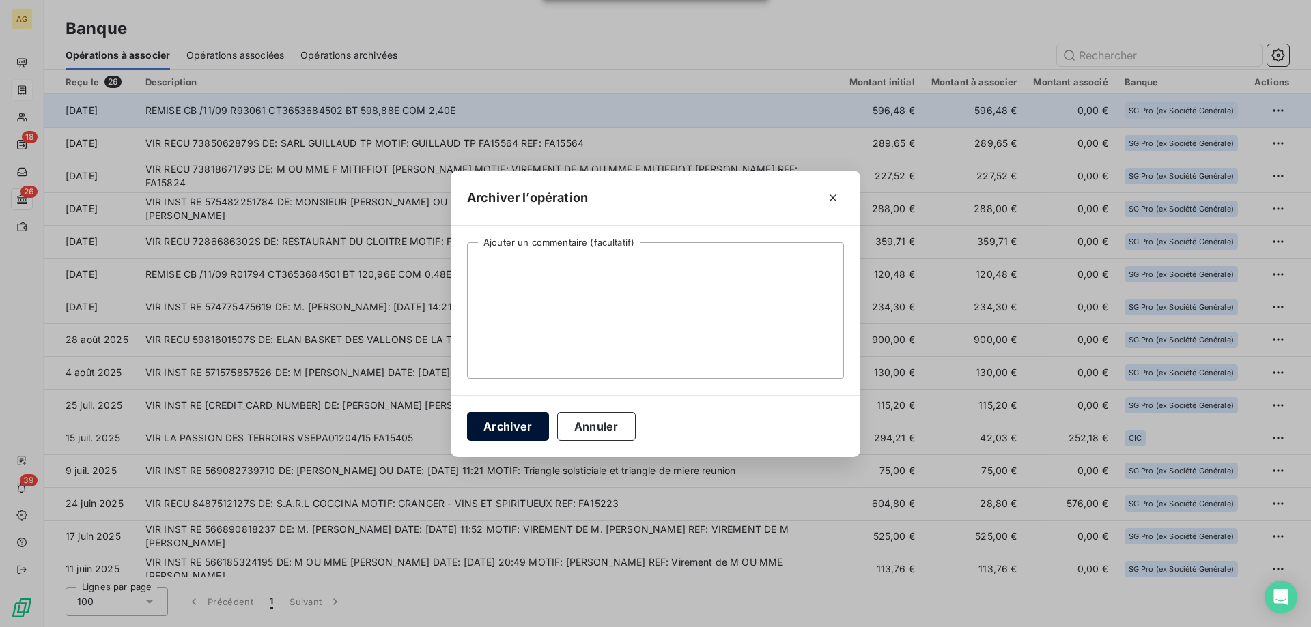
click at [534, 416] on button "Archiver" at bounding box center [508, 426] width 82 height 29
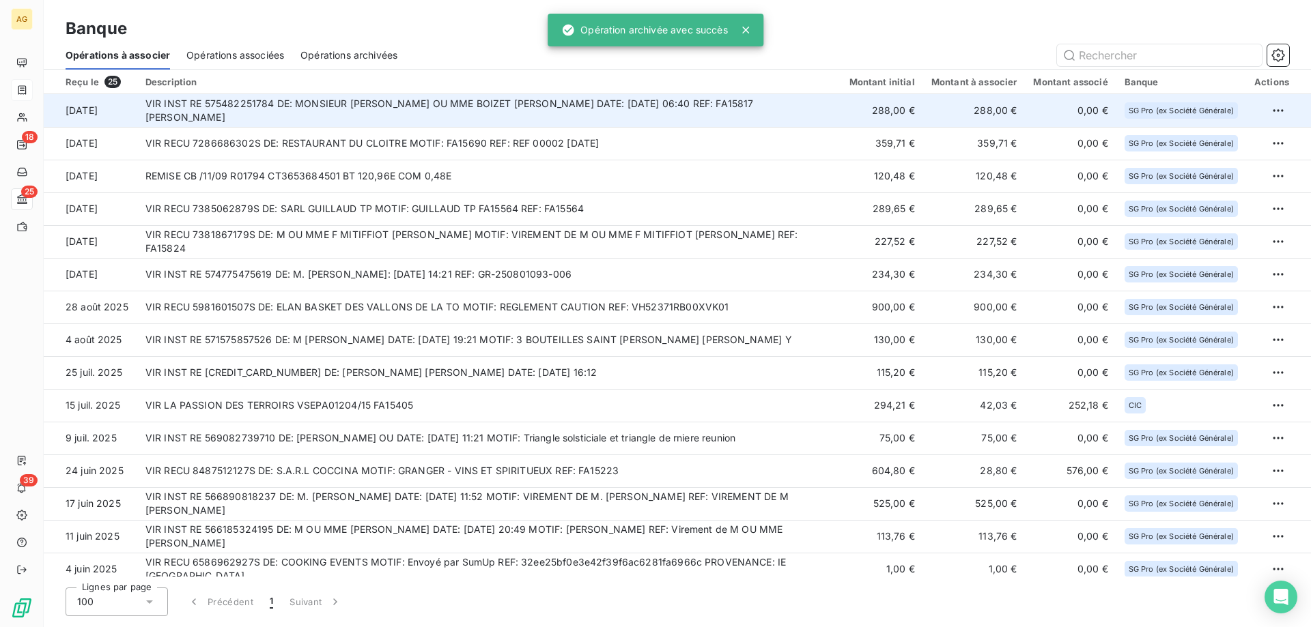
click at [375, 117] on td "VIR INST RE 575482251784 DE: MONSIEUR [PERSON_NAME] OU MME BOIZET [PERSON_NAME]…" at bounding box center [489, 110] width 704 height 33
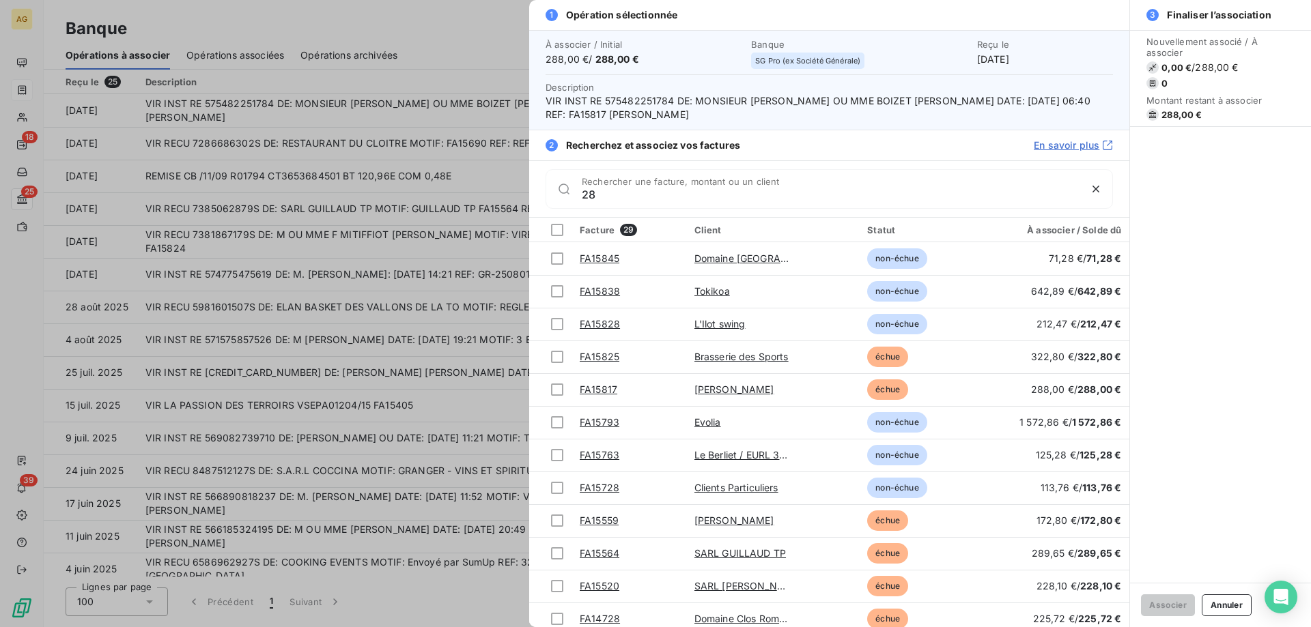
type input "2"
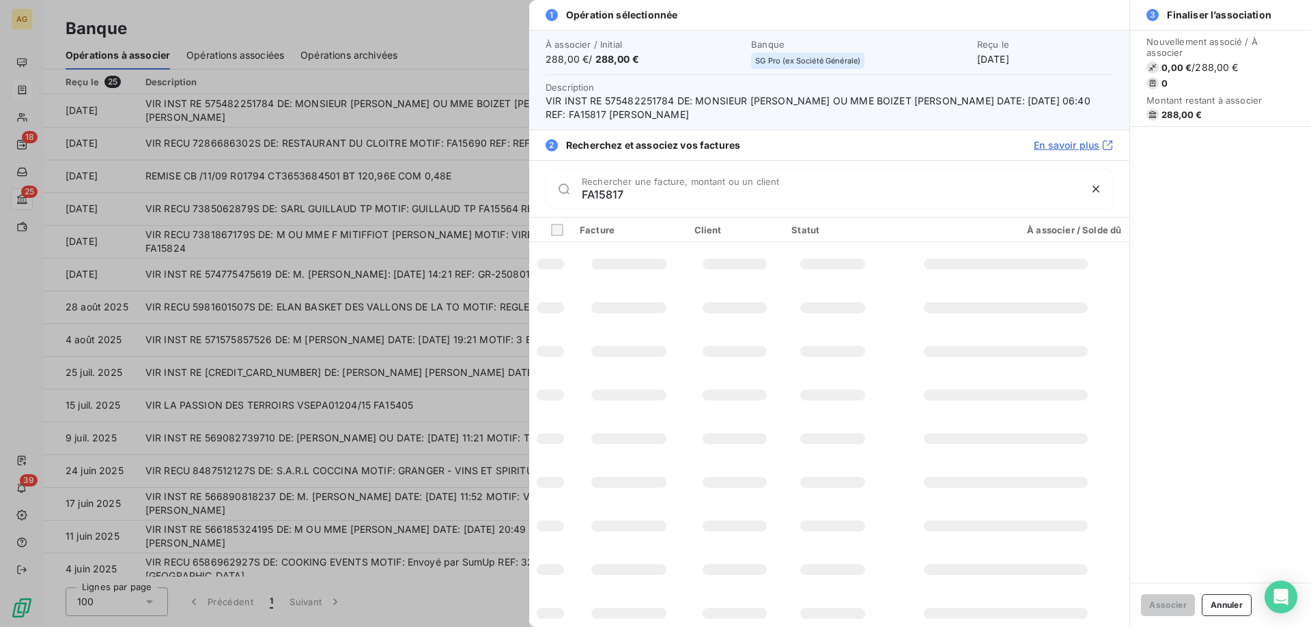
type input "FA15817"
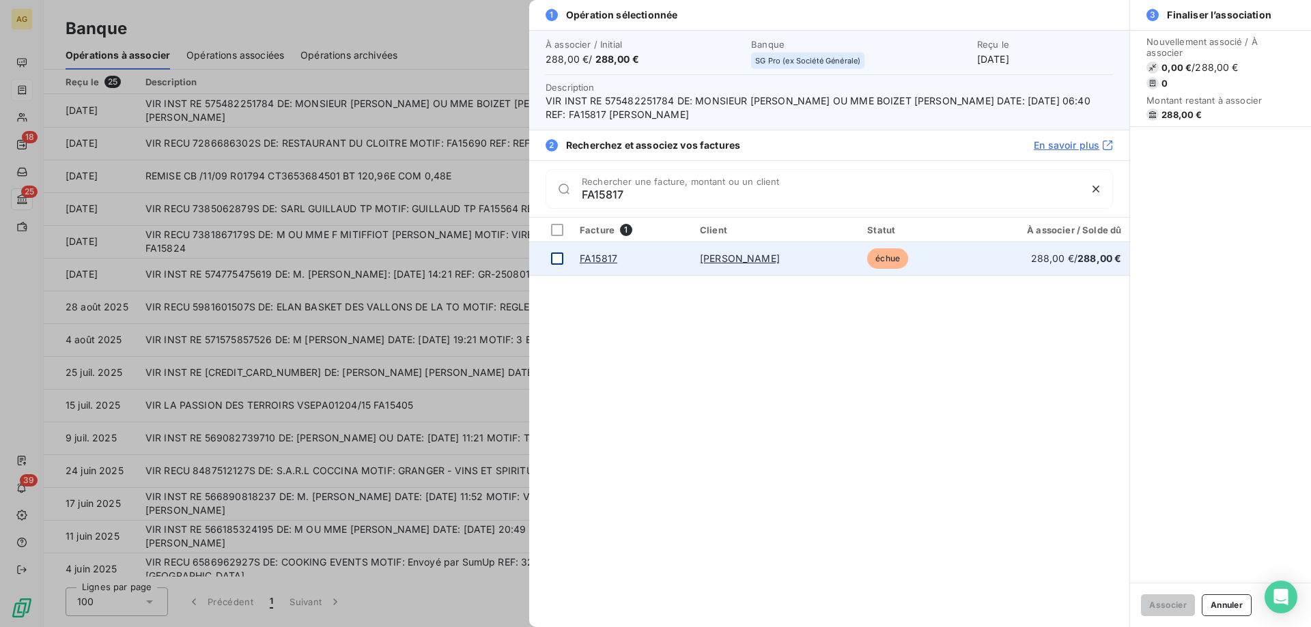
click at [556, 263] on div at bounding box center [557, 259] width 12 height 12
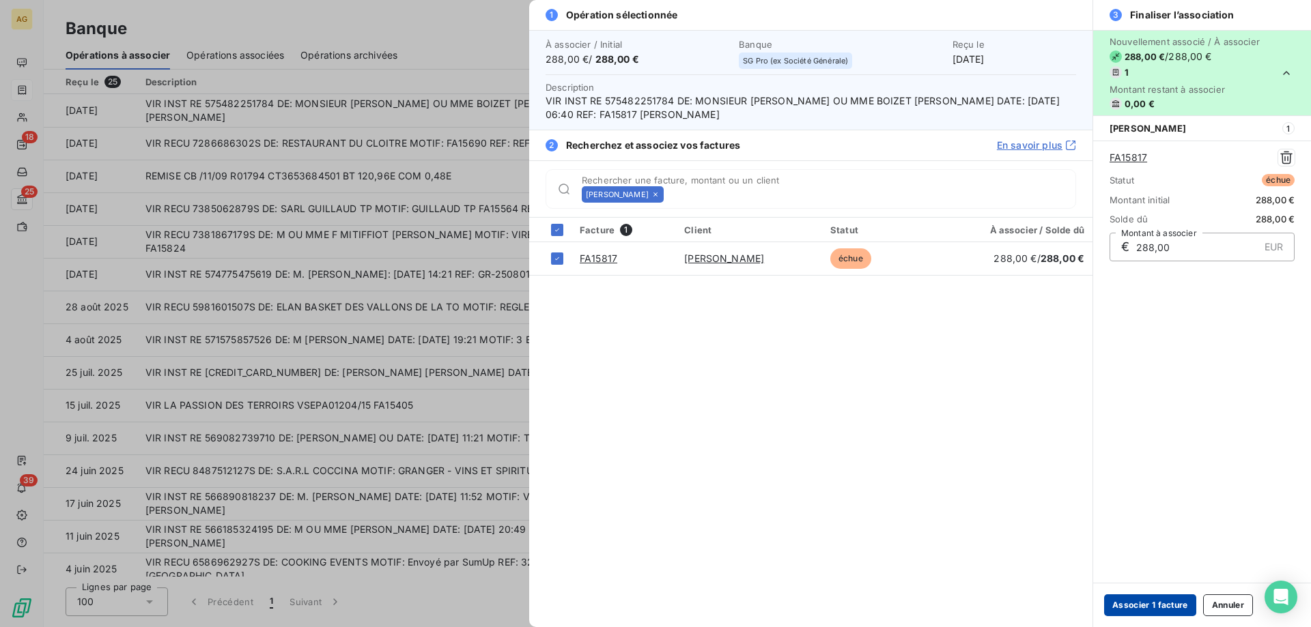
click at [1174, 610] on button "Associer 1 facture" at bounding box center [1150, 606] width 92 height 22
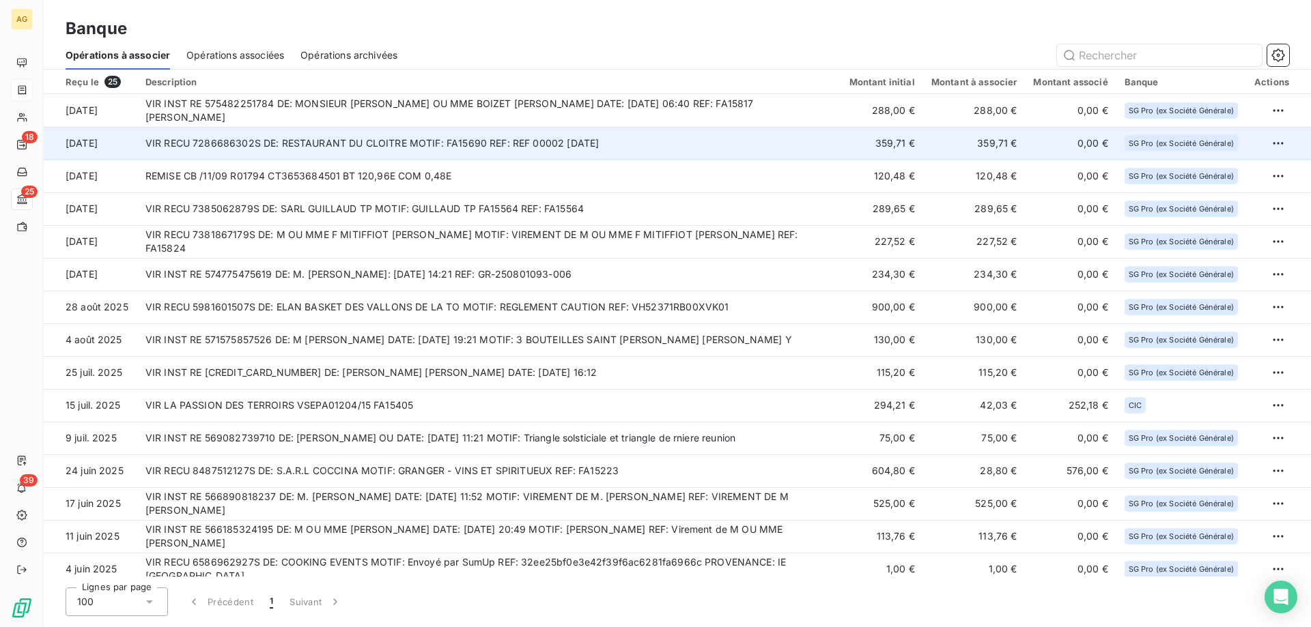
click at [577, 149] on td "VIR RECU 7286686302S DE: RESTAURANT DU CLOITRE MOTIF: FA15690 REF: REF 00002 [D…" at bounding box center [489, 143] width 704 height 33
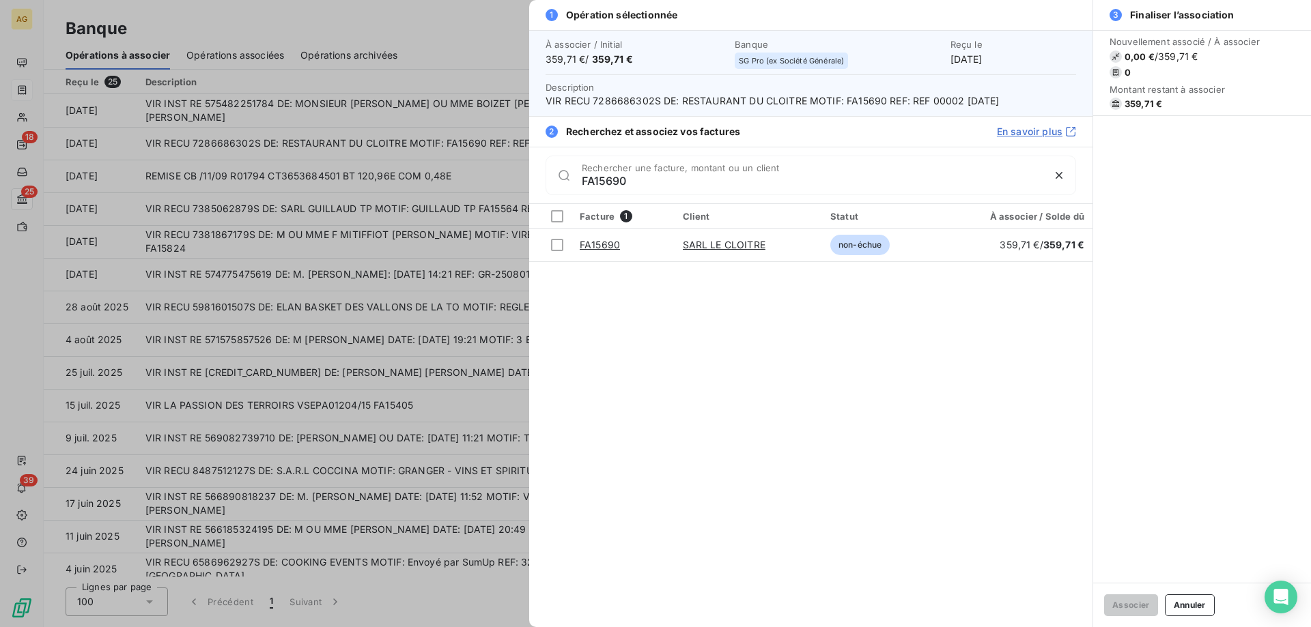
type input "FA15690"
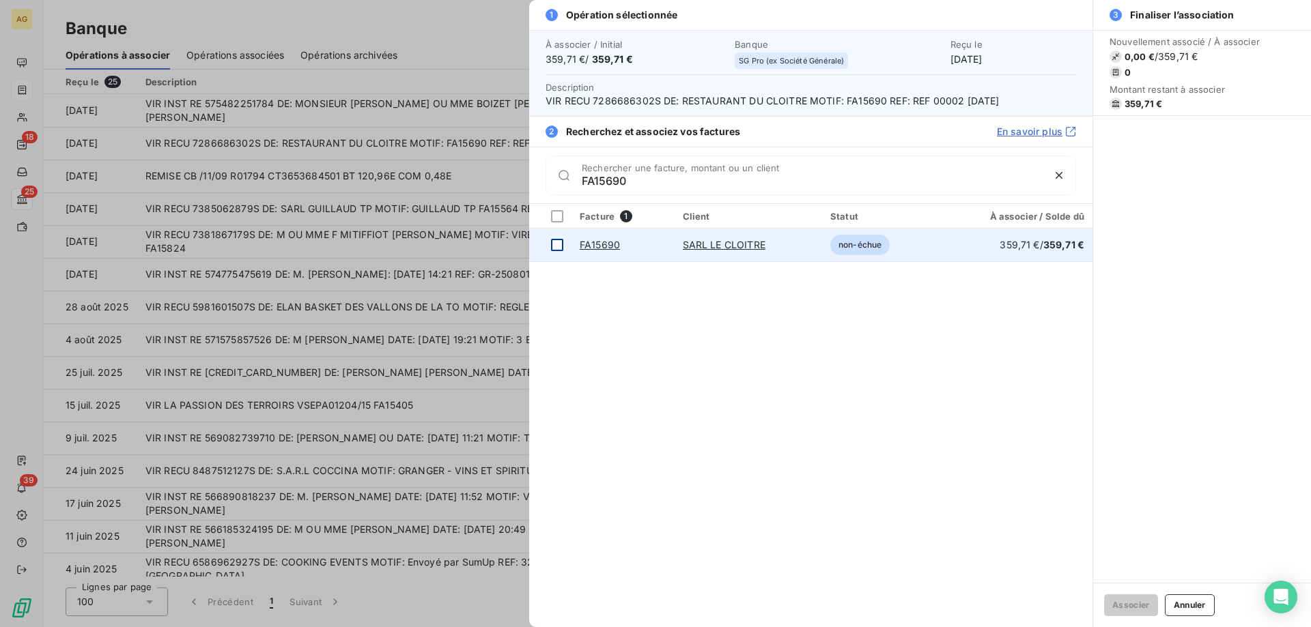
click at [558, 248] on div at bounding box center [557, 245] width 12 height 12
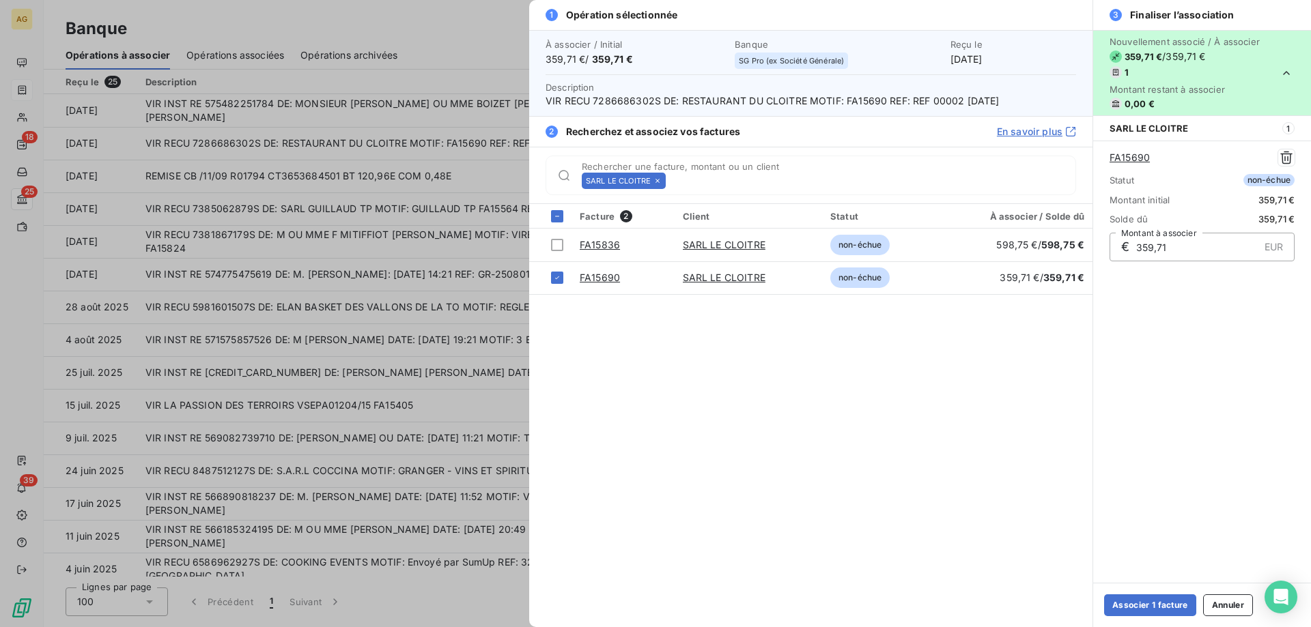
click at [1134, 625] on div "Associer 1 facture Annuler" at bounding box center [1202, 605] width 218 height 44
click at [1139, 609] on button "Associer 1 facture" at bounding box center [1150, 606] width 92 height 22
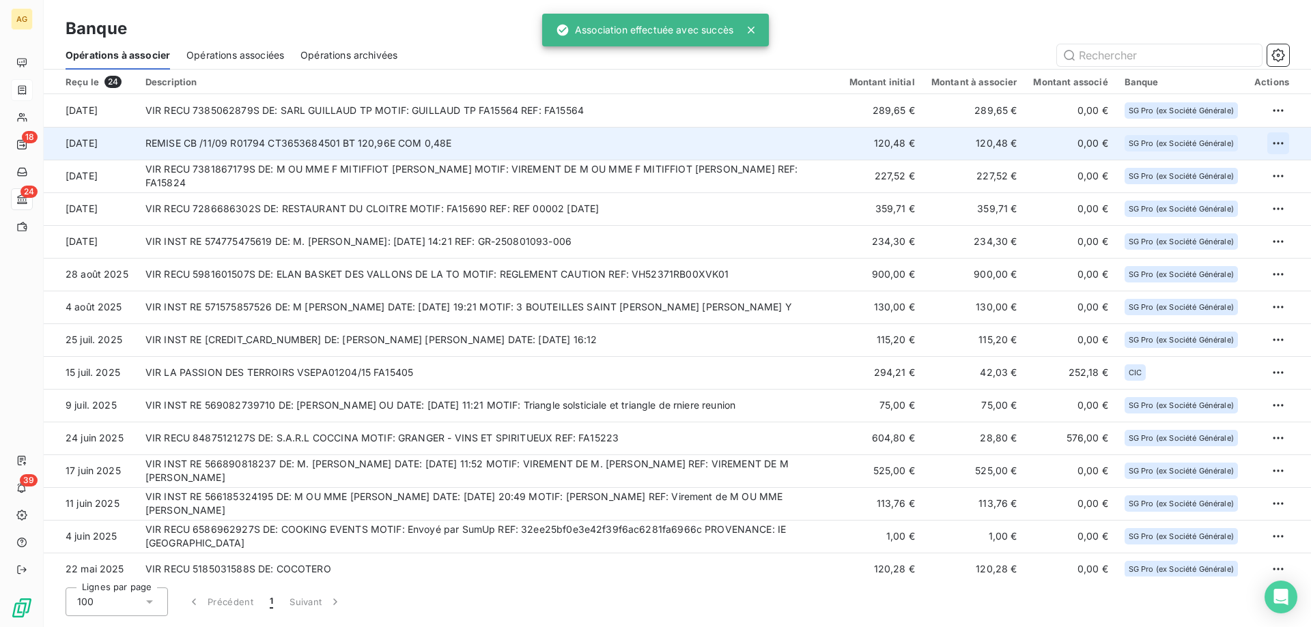
click at [1268, 146] on html "AG 18 24 39 Banque Opérations à associer Opérations associées Opérations archiv…" at bounding box center [655, 313] width 1311 height 627
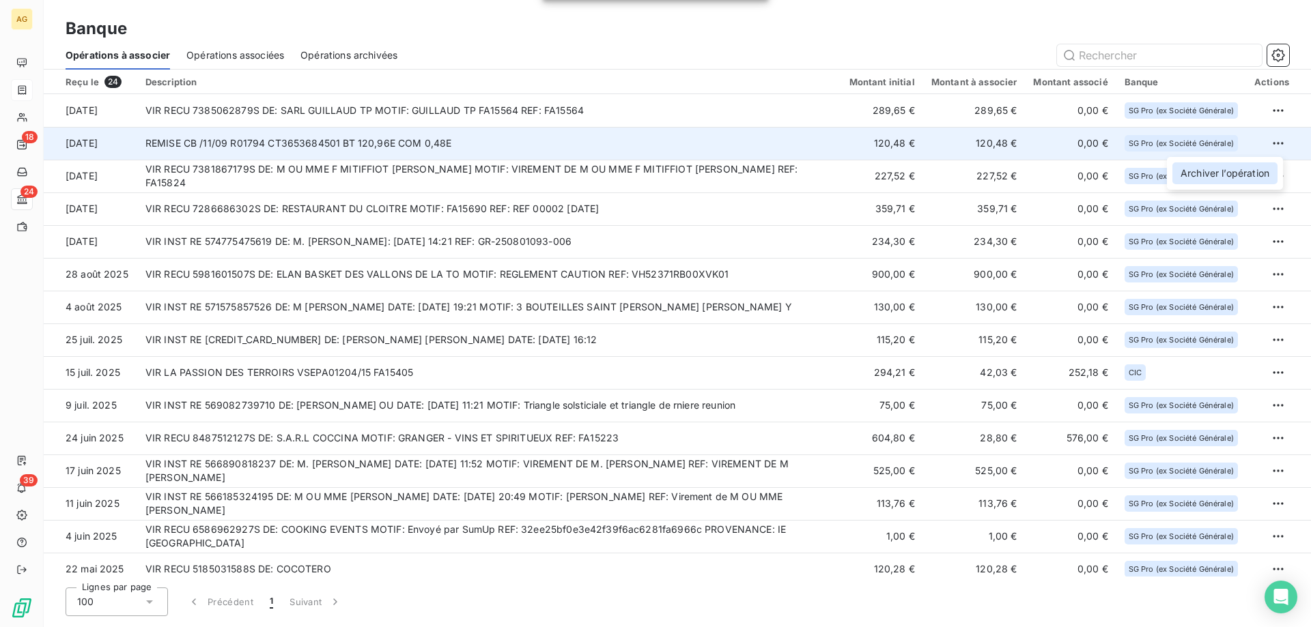
click at [1225, 171] on div "Archiver l’opération" at bounding box center [1224, 173] width 105 height 22
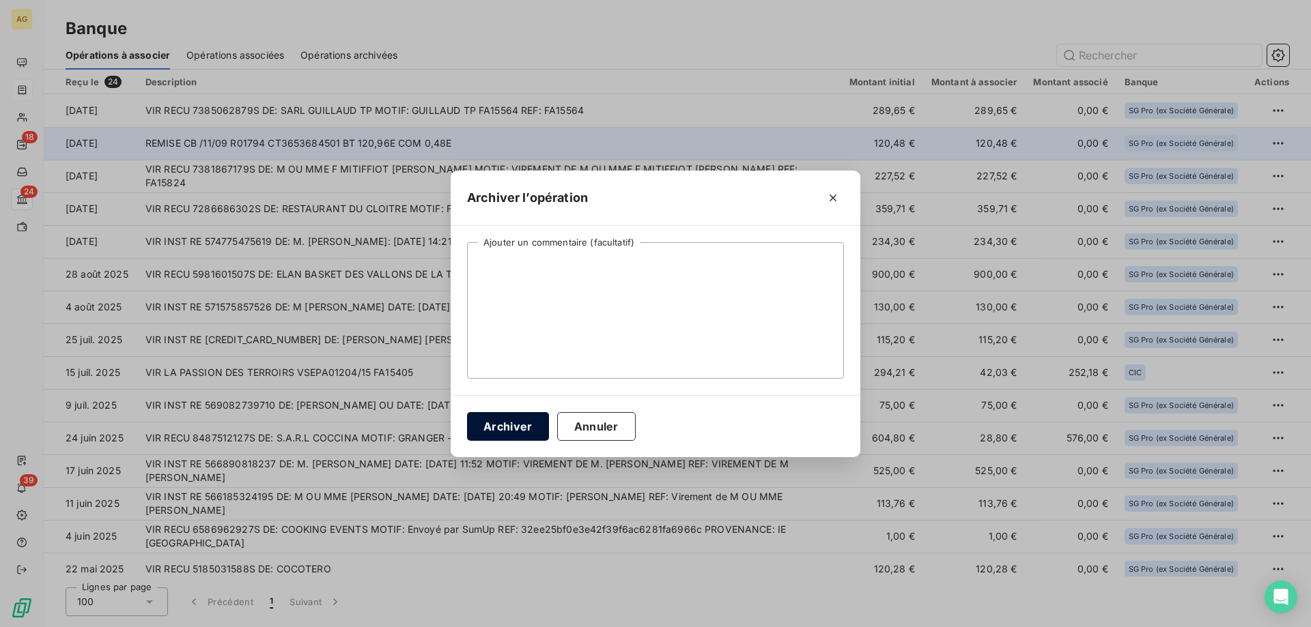
click at [488, 431] on button "Archiver" at bounding box center [508, 426] width 82 height 29
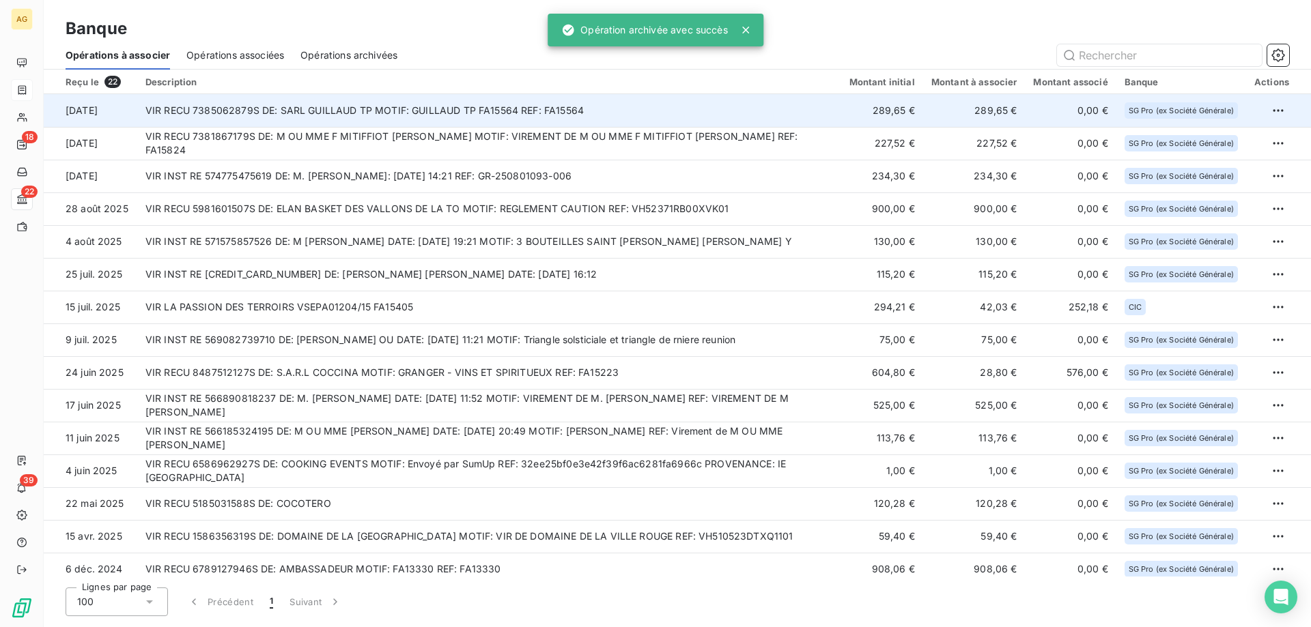
click at [427, 112] on td "VIR RECU 7385062879S DE: SARL GUILLAUD TP MOTIF: GUILLAUD TP FA15564 REF: FA155…" at bounding box center [489, 110] width 704 height 33
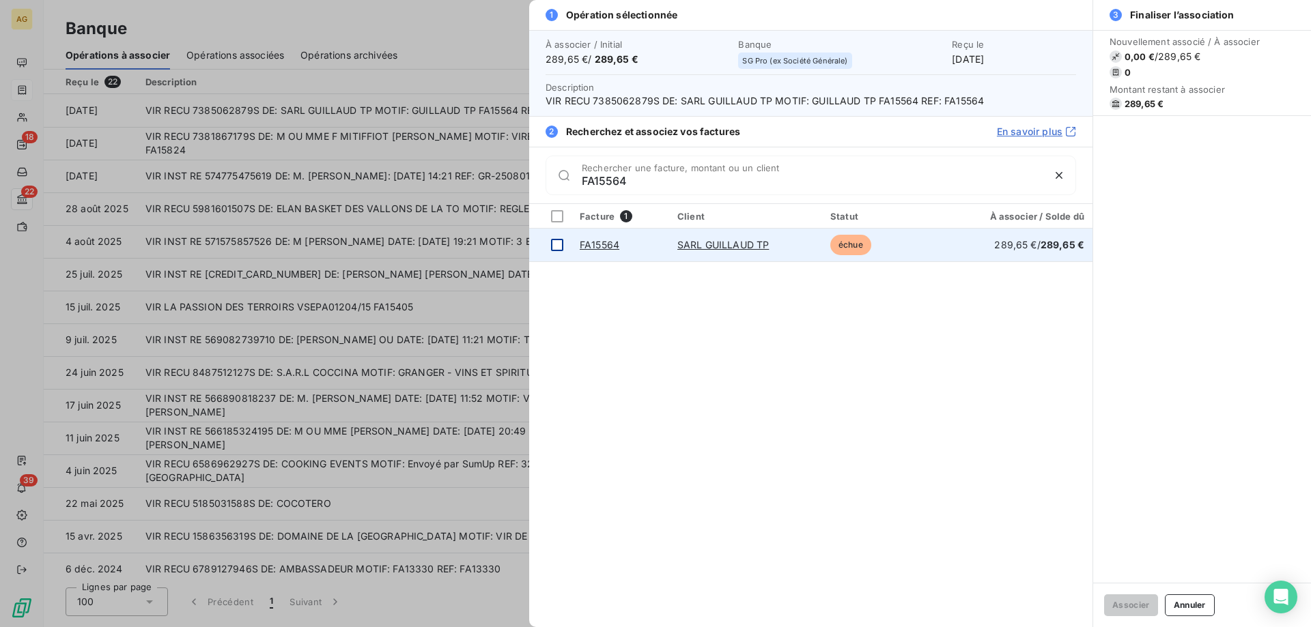
type input "FA15564"
click at [551, 240] on div at bounding box center [557, 245] width 12 height 12
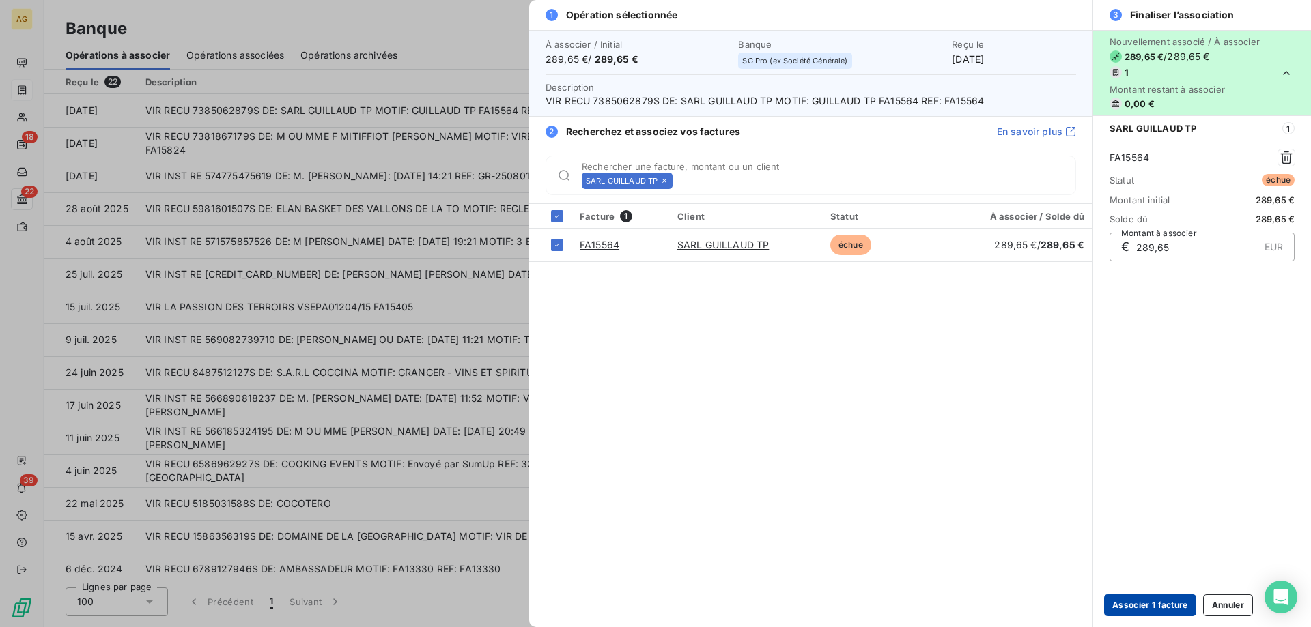
click at [1174, 609] on button "Associer 1 facture" at bounding box center [1150, 606] width 92 height 22
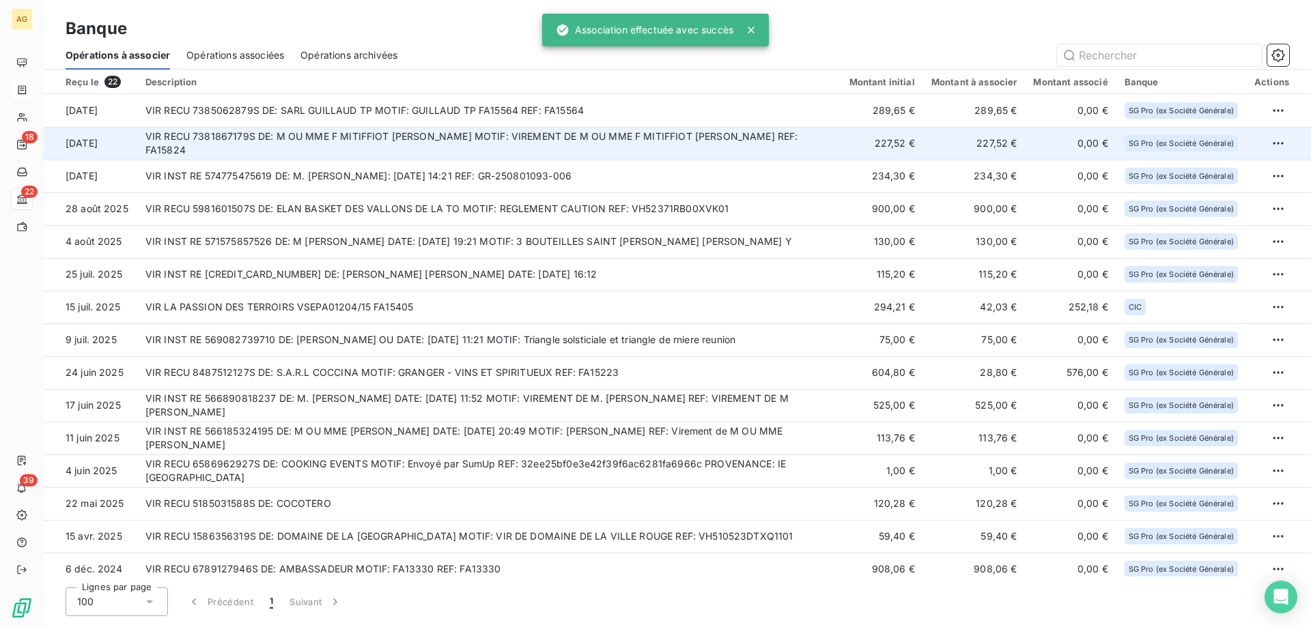
click at [614, 147] on td "VIR RECU 7381867179S DE: M OU MME F MITIFFIOT [PERSON_NAME] MOTIF: VIREMENT DE …" at bounding box center [489, 143] width 704 height 33
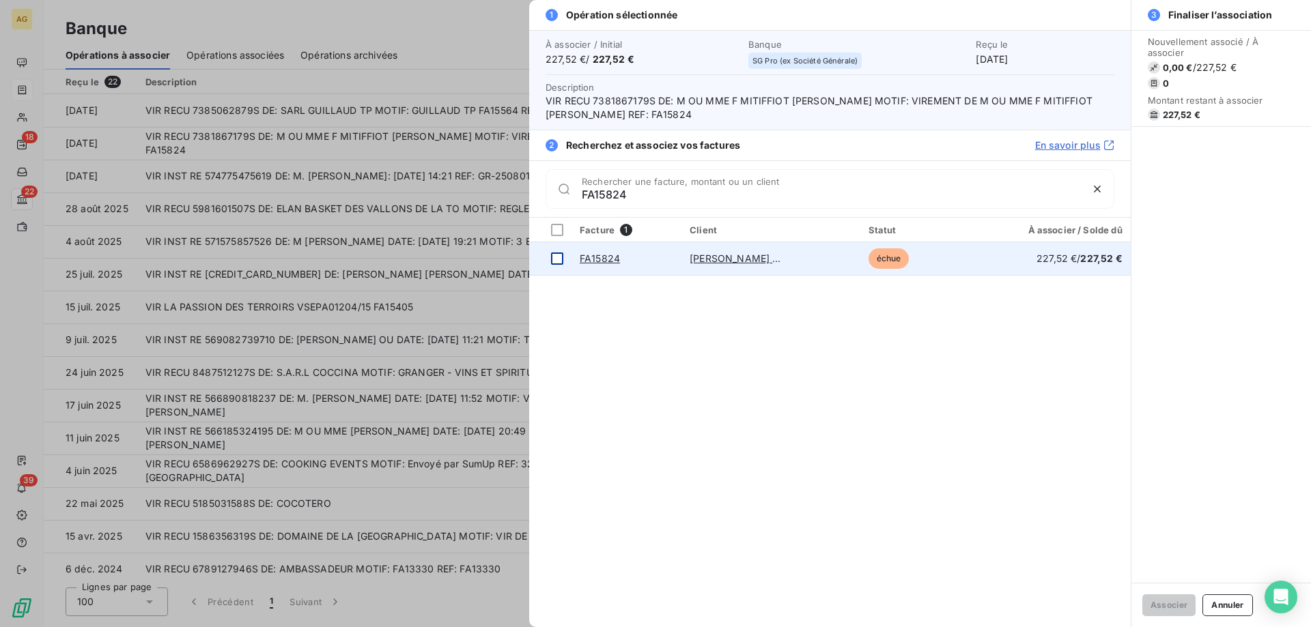
type input "FA15824"
click at [554, 274] on td at bounding box center [550, 258] width 42 height 33
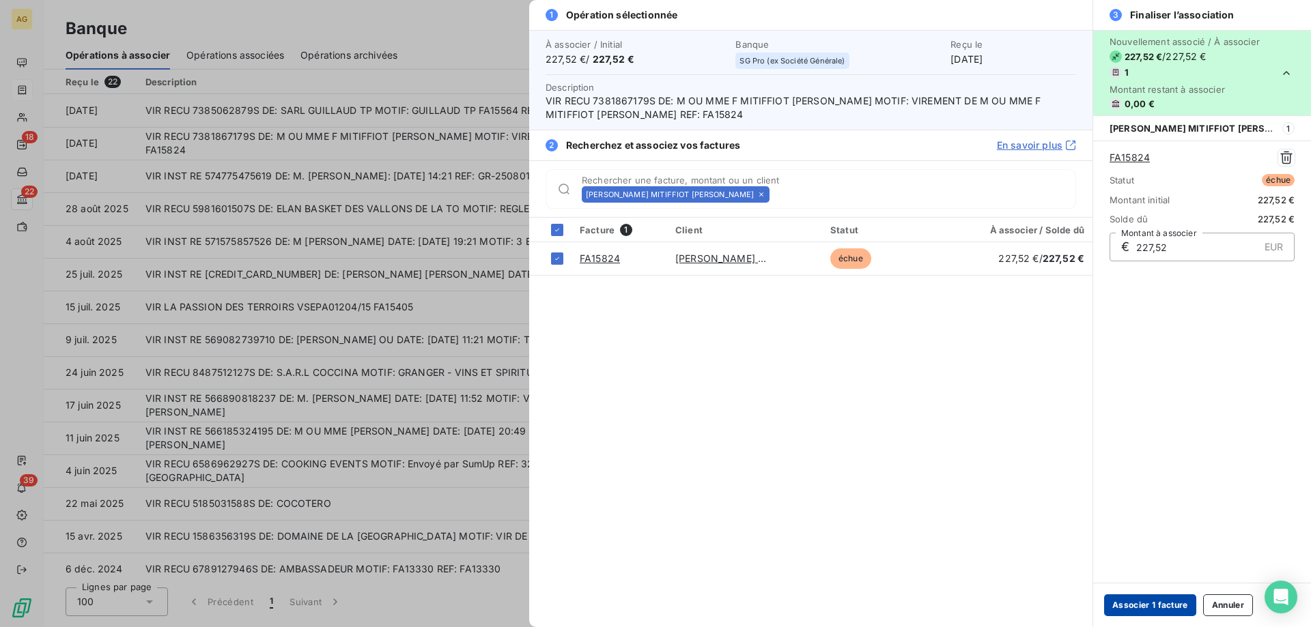
click at [1120, 610] on button "Associer 1 facture" at bounding box center [1150, 606] width 92 height 22
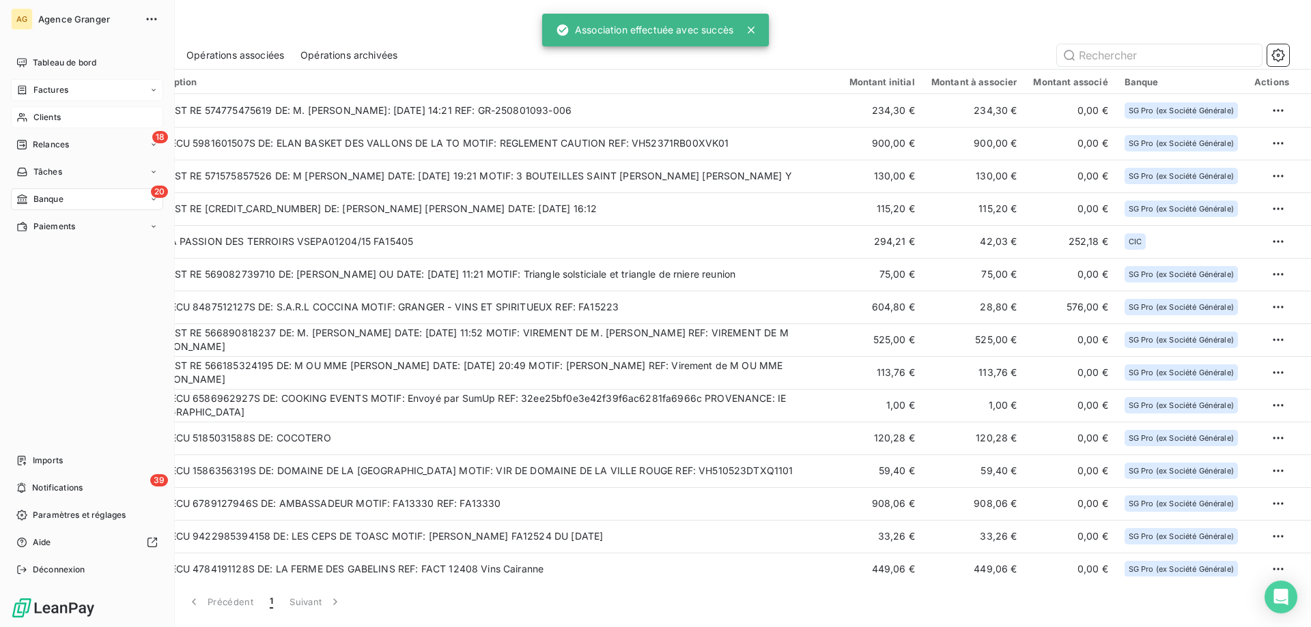
click at [31, 111] on div "Clients" at bounding box center [87, 117] width 152 height 22
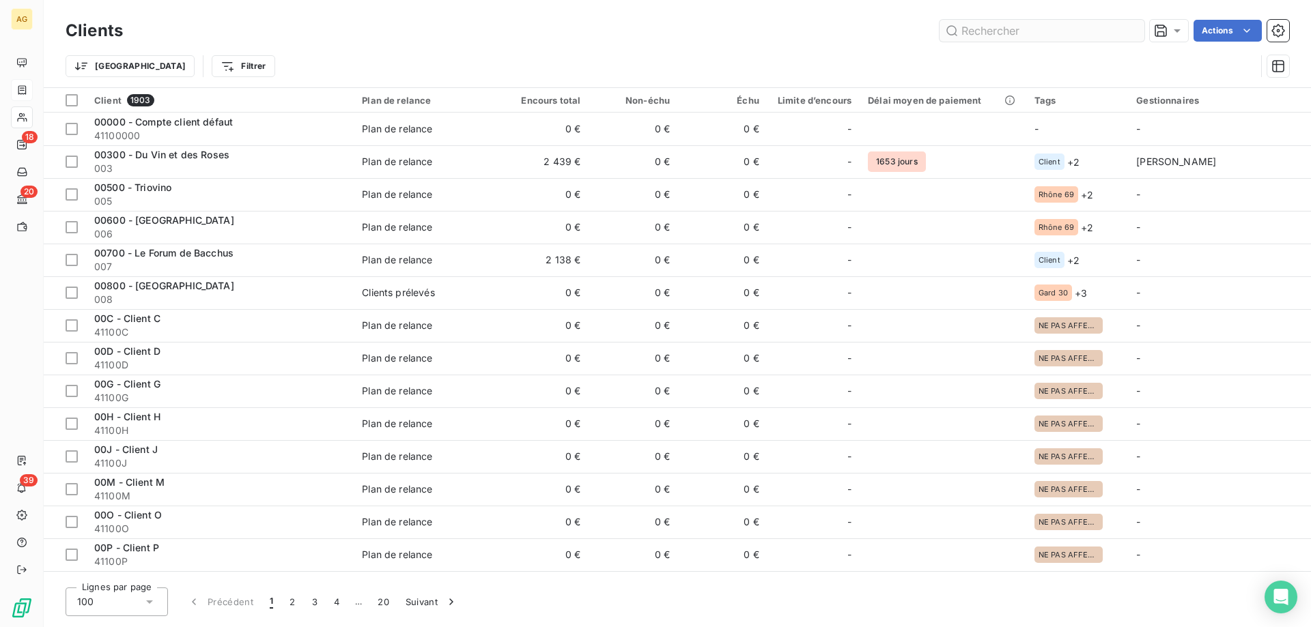
click at [990, 32] on input "text" at bounding box center [1041, 31] width 205 height 22
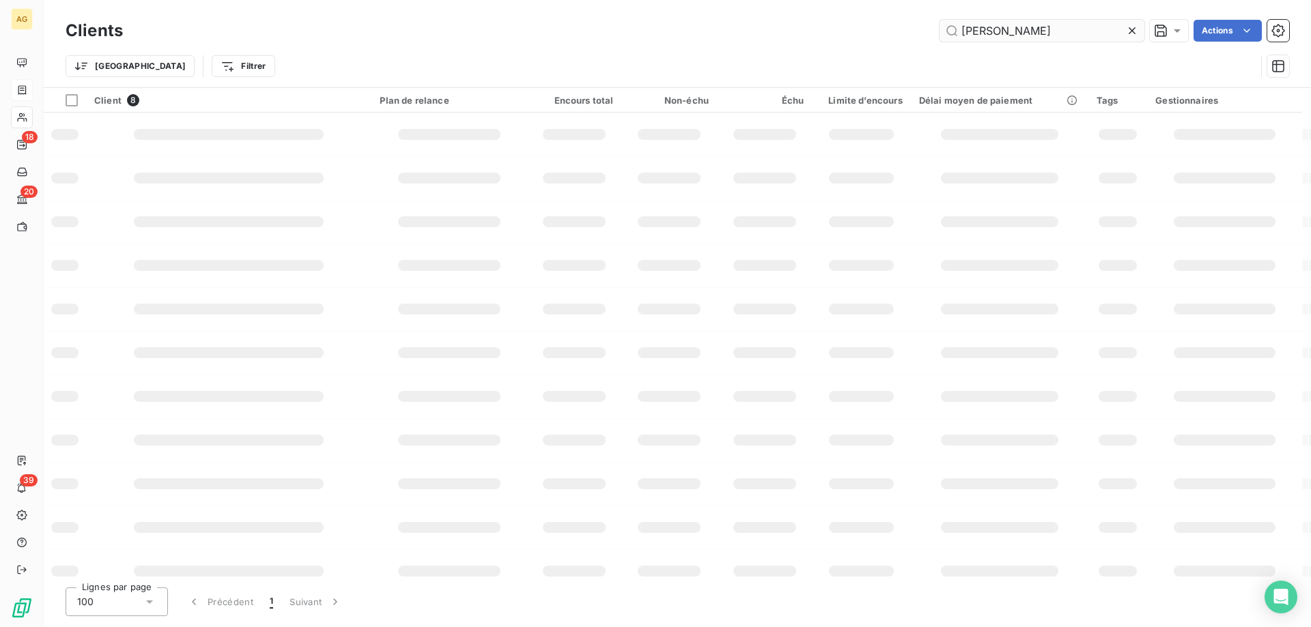
type input "[PERSON_NAME]"
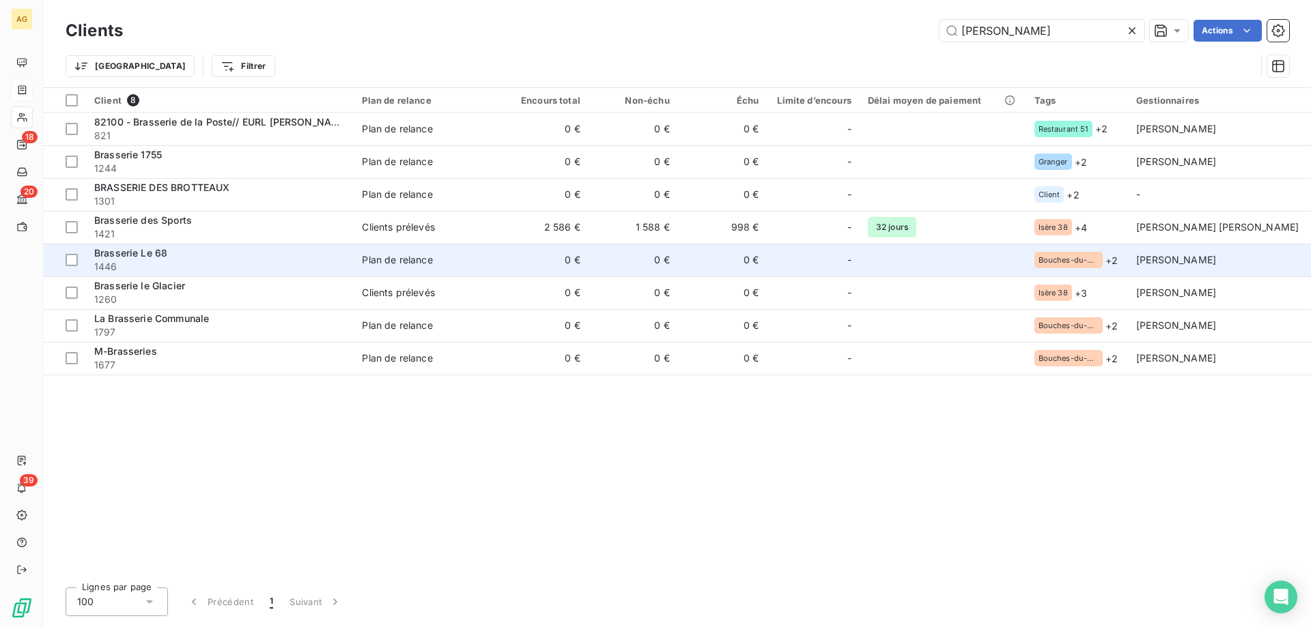
click at [147, 244] on td "Brasserie Le 68 1446" at bounding box center [220, 260] width 268 height 33
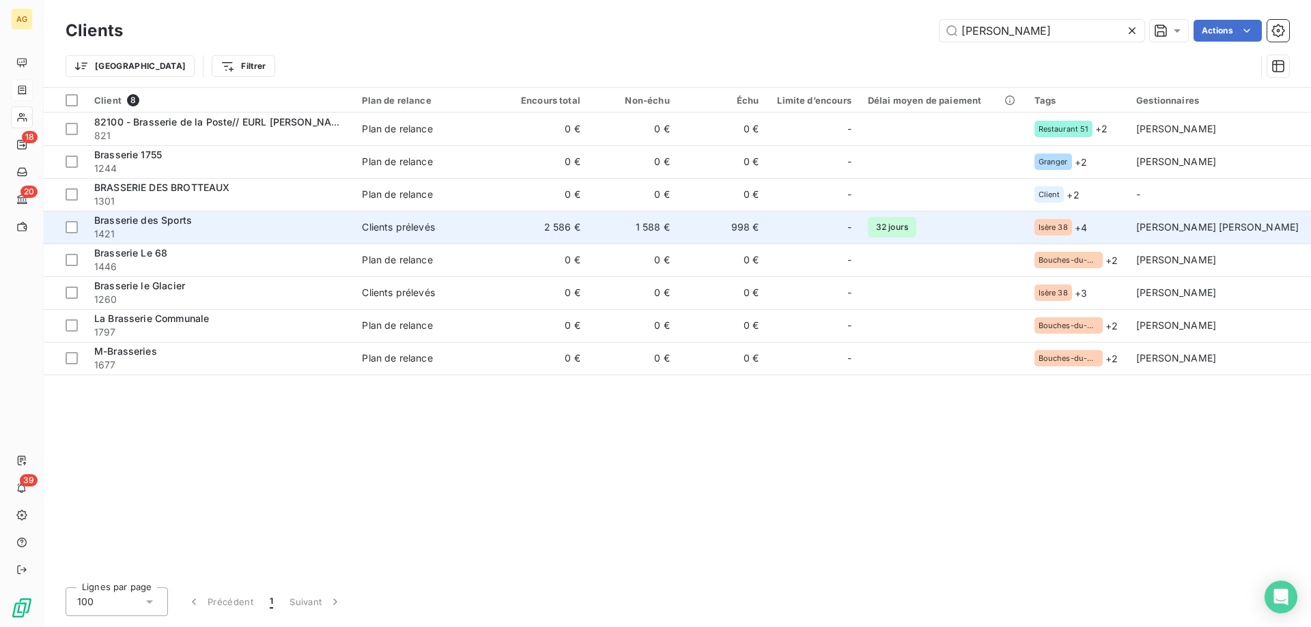
click at [279, 231] on span "1421" at bounding box center [219, 234] width 251 height 14
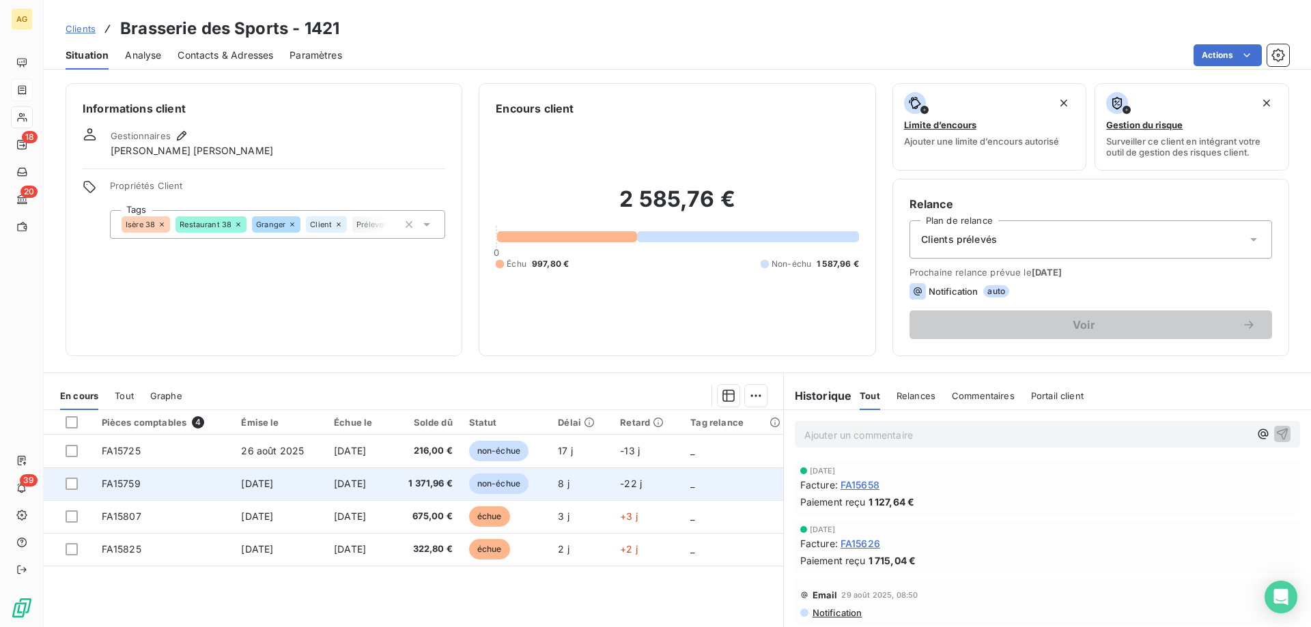
click at [291, 478] on td "[DATE]" at bounding box center [279, 484] width 93 height 33
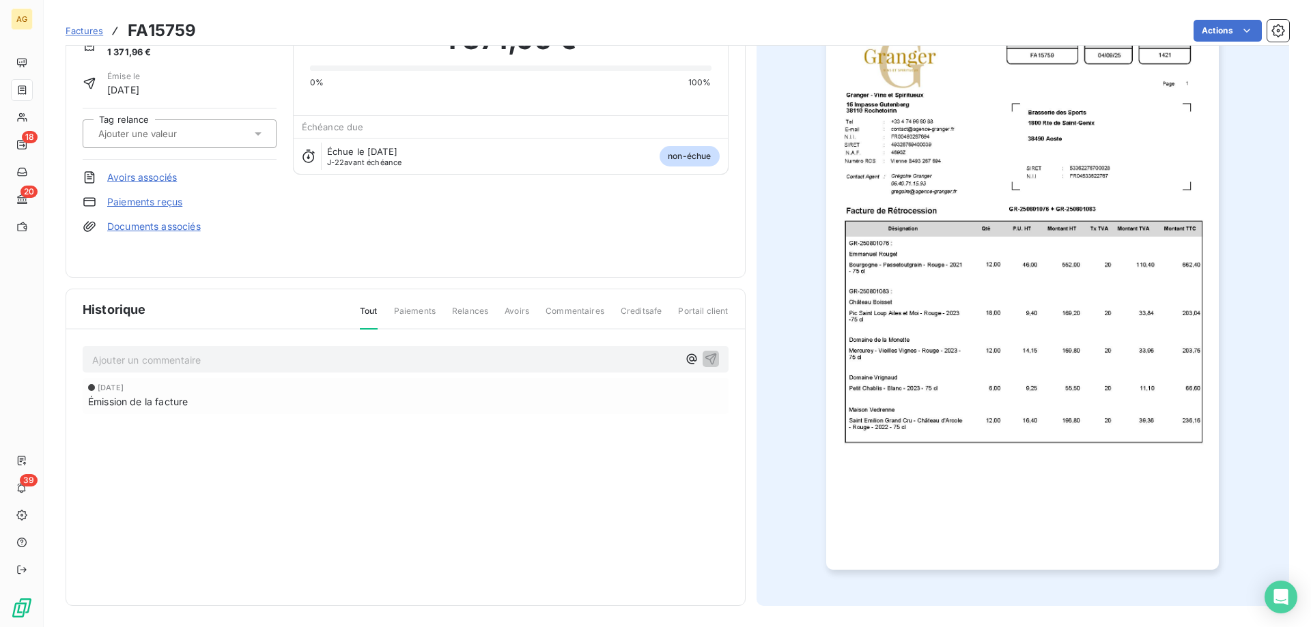
scroll to position [76, 0]
drag, startPoint x: 575, startPoint y: 341, endPoint x: 507, endPoint y: 353, distance: 69.2
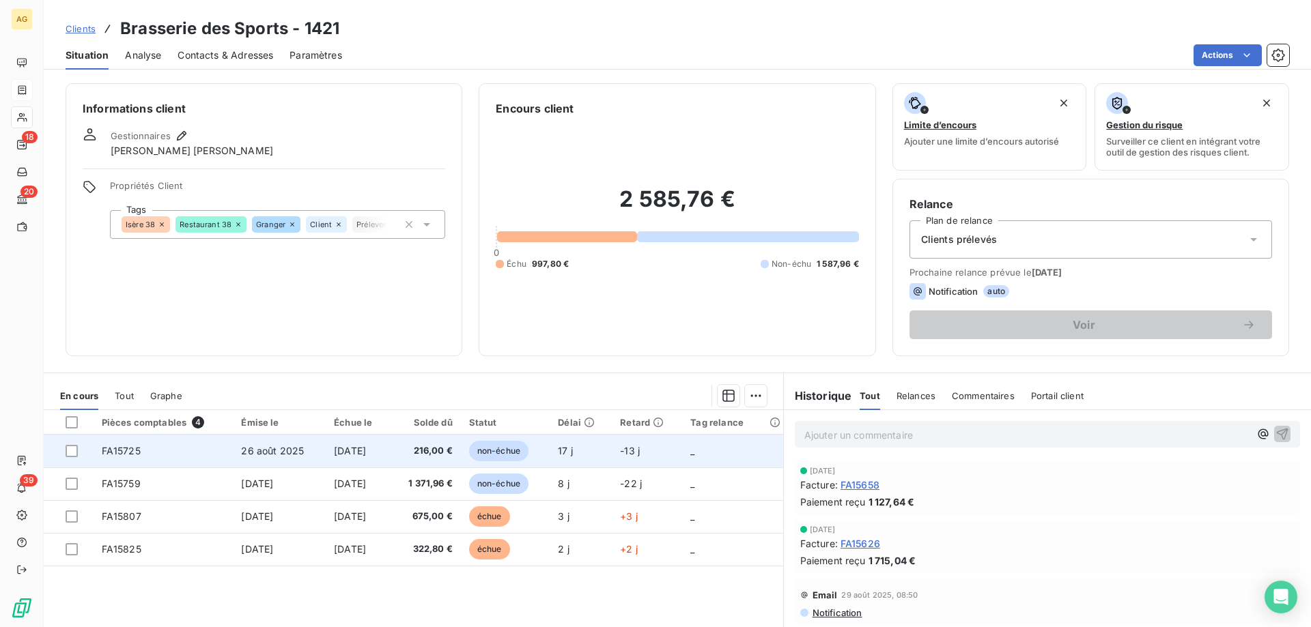
click at [207, 463] on td "FA15725" at bounding box center [164, 451] width 140 height 33
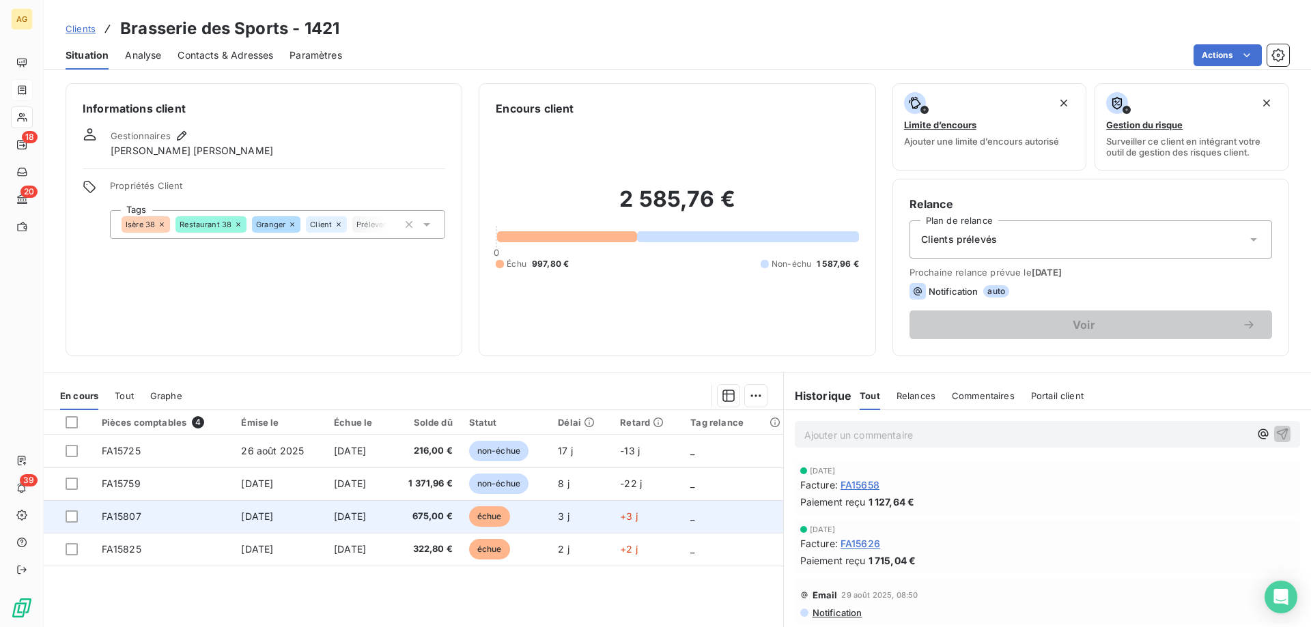
click at [187, 529] on td "FA15807" at bounding box center [164, 516] width 140 height 33
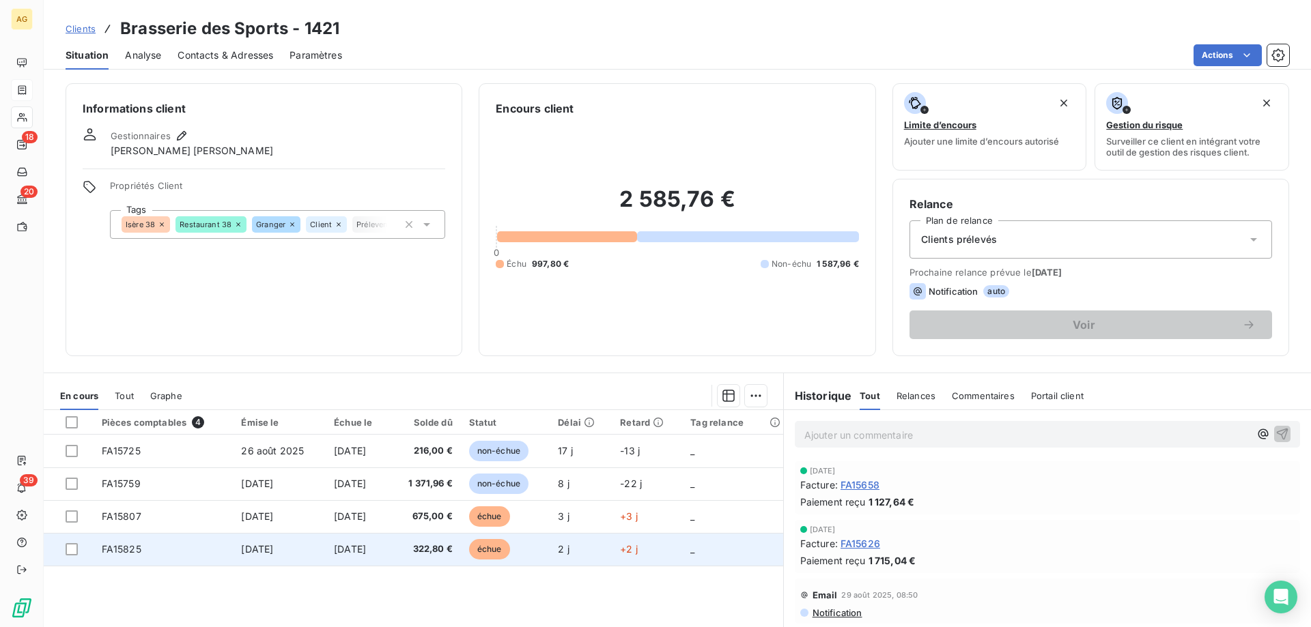
click at [171, 564] on td "FA15825" at bounding box center [164, 549] width 140 height 33
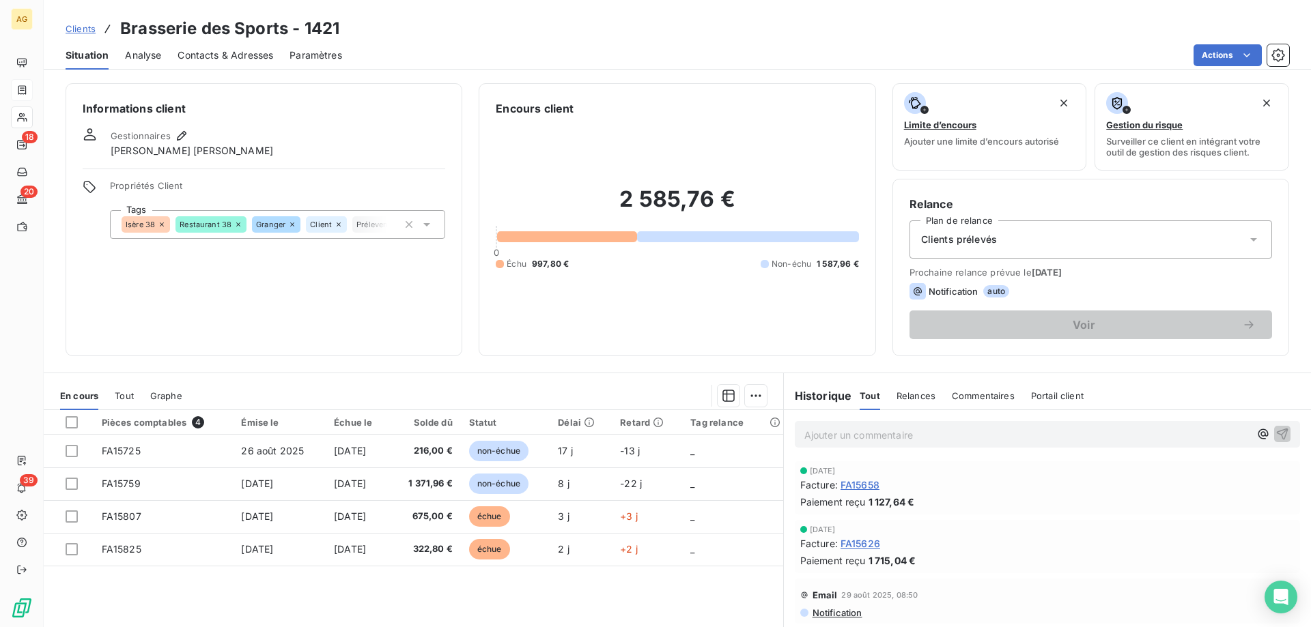
click at [124, 388] on div "Tout" at bounding box center [124, 396] width 19 height 29
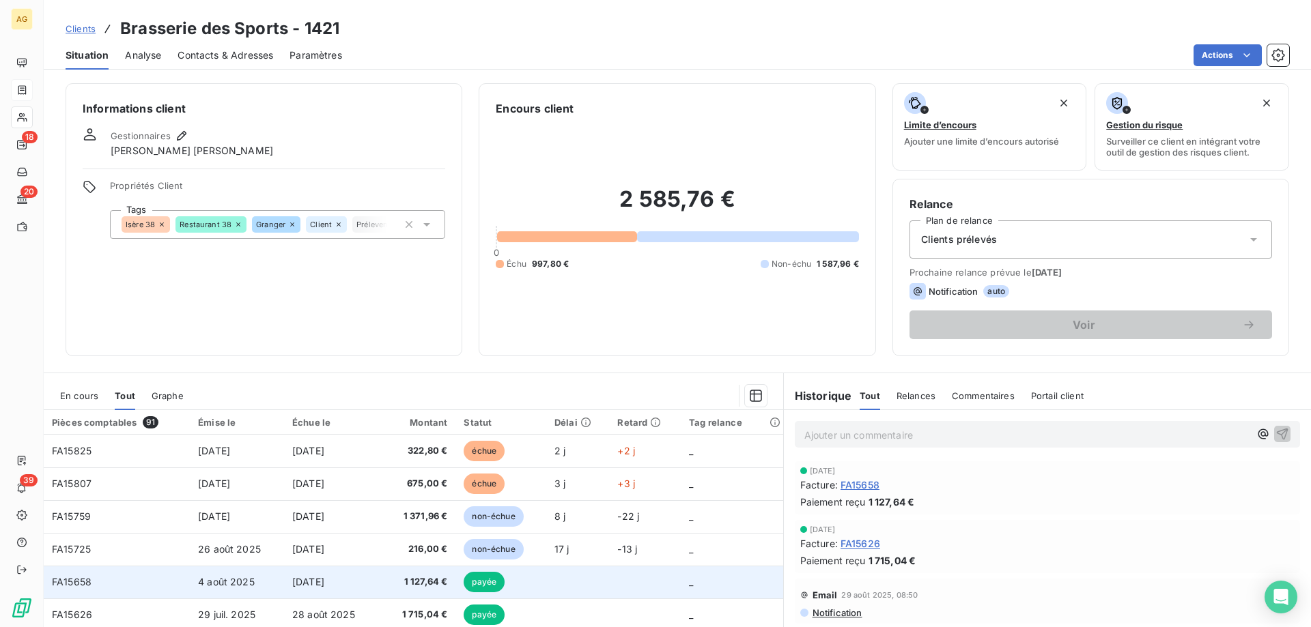
click at [269, 567] on td "4 août 2025" at bounding box center [237, 582] width 94 height 33
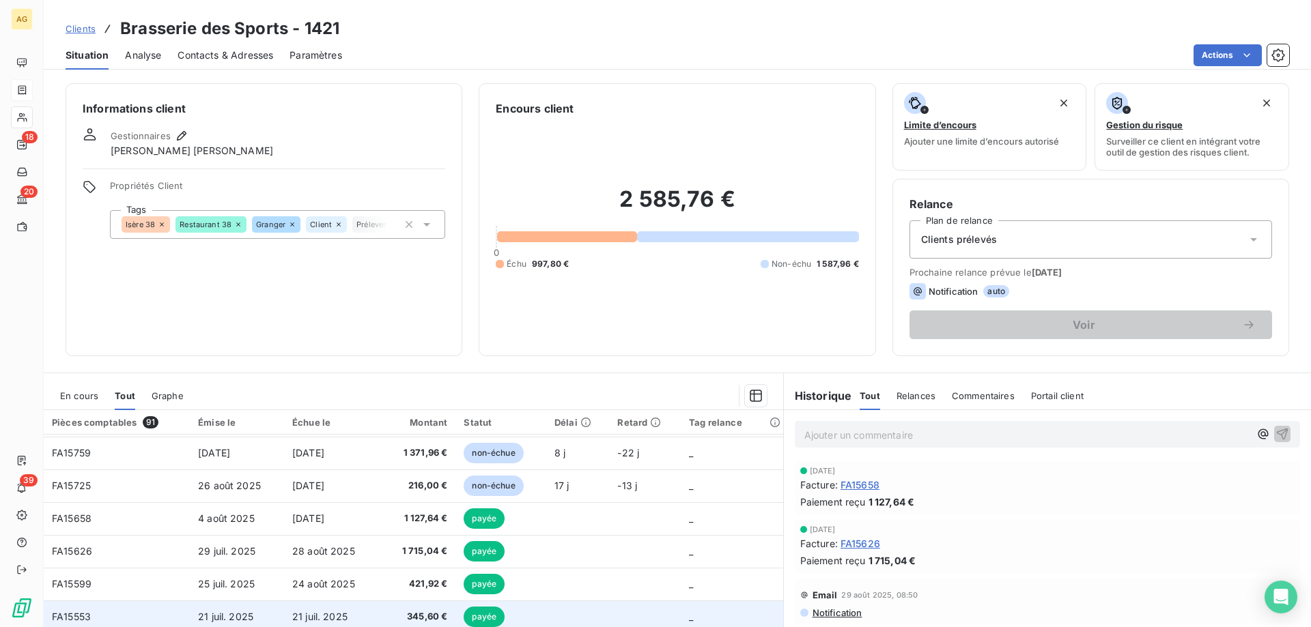
scroll to position [137, 0]
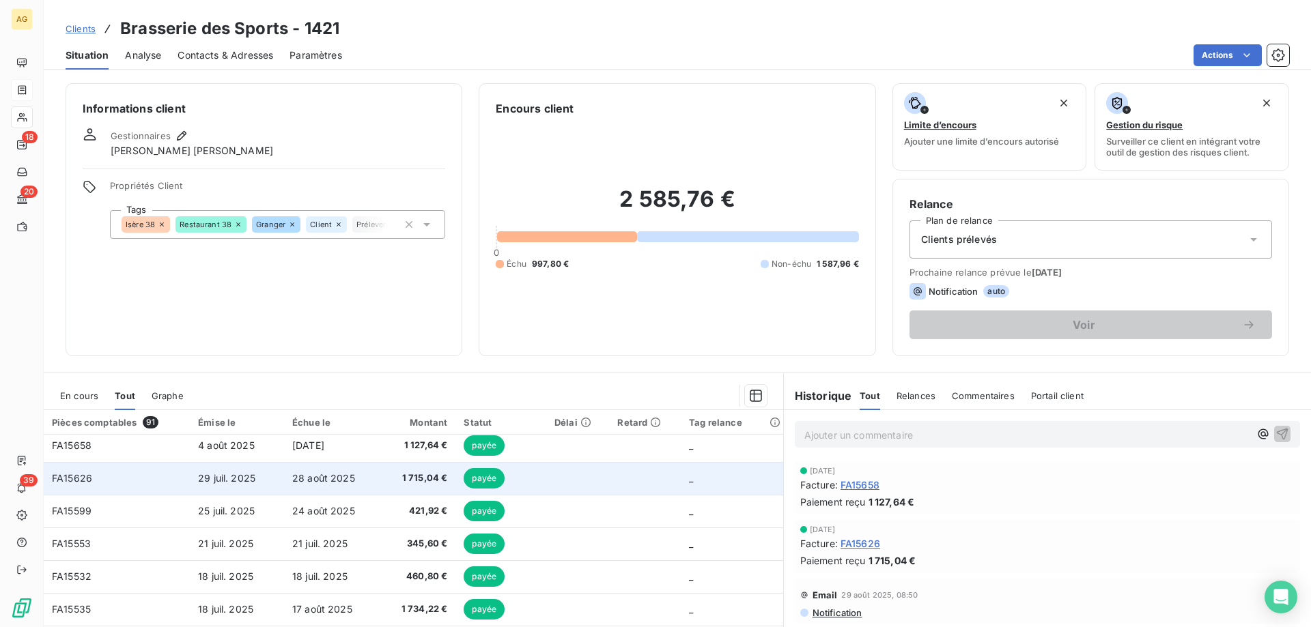
click at [337, 487] on td "28 août 2025" at bounding box center [331, 478] width 94 height 33
